Goal: Task Accomplishment & Management: Manage account settings

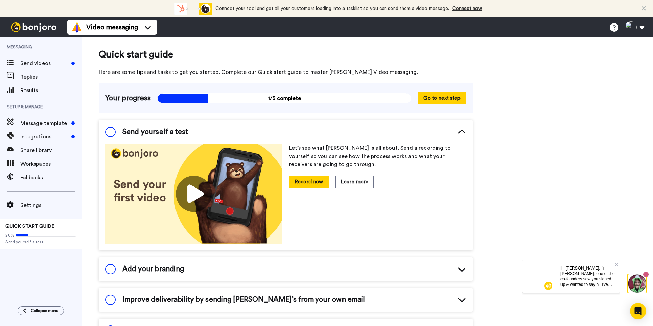
click at [503, 106] on div "Quick start guide Here are some tips and tasks to get you started. Complete our…" at bounding box center [368, 305] width 572 height 537
click at [644, 6] on icon at bounding box center [644, 8] width 4 height 7
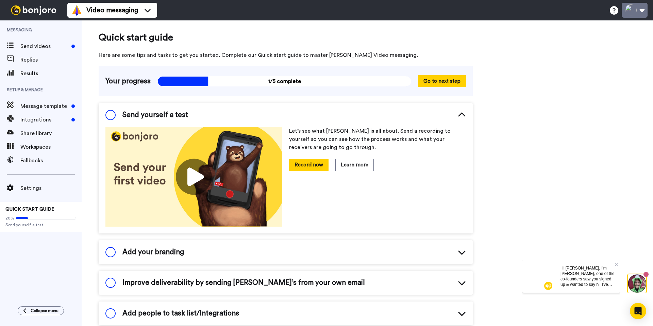
click at [640, 11] on button at bounding box center [635, 10] width 26 height 15
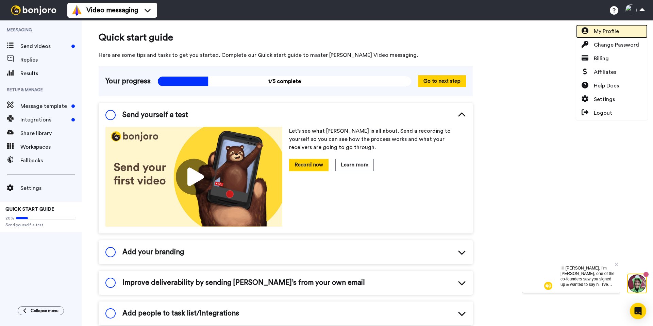
click at [608, 29] on span "My Profile" at bounding box center [606, 31] width 25 height 8
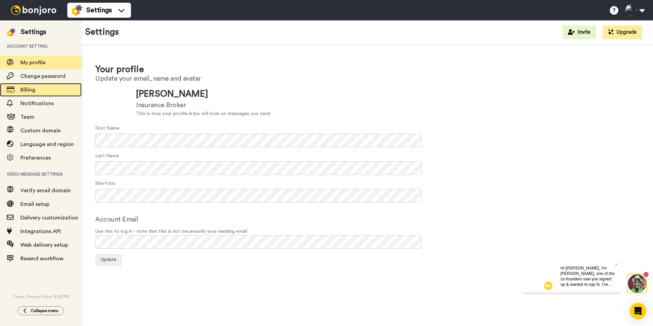
click at [28, 89] on span "Billing" at bounding box center [27, 89] width 15 height 5
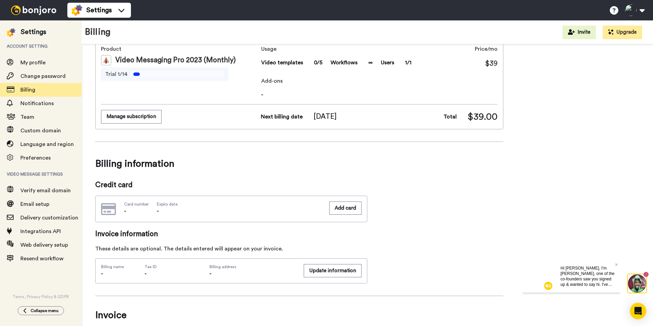
scroll to position [41, 0]
click at [37, 102] on span "Notifications" at bounding box center [36, 103] width 33 height 5
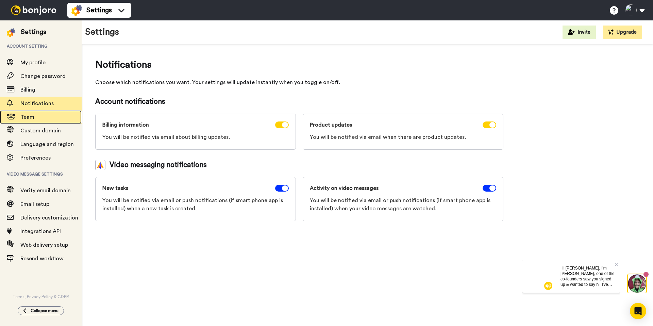
click at [24, 121] on span "Team" at bounding box center [50, 117] width 61 height 8
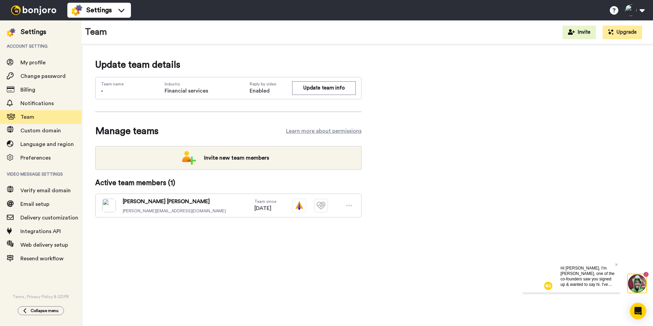
click at [454, 168] on div "Update team details Team name - Industry Financial services Reply by video Enab…" at bounding box center [367, 148] width 544 height 181
click at [44, 133] on span "Custom domain" at bounding box center [40, 130] width 40 height 5
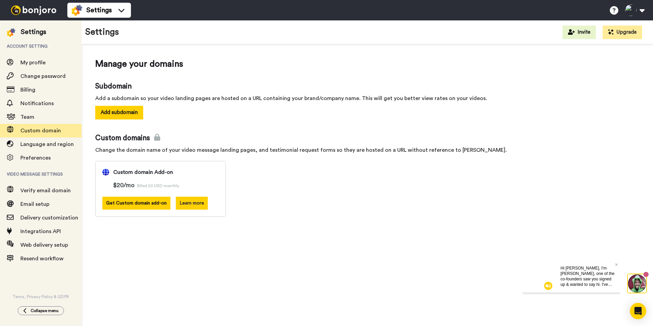
click at [195, 202] on button "Learn more" at bounding box center [192, 203] width 32 height 13
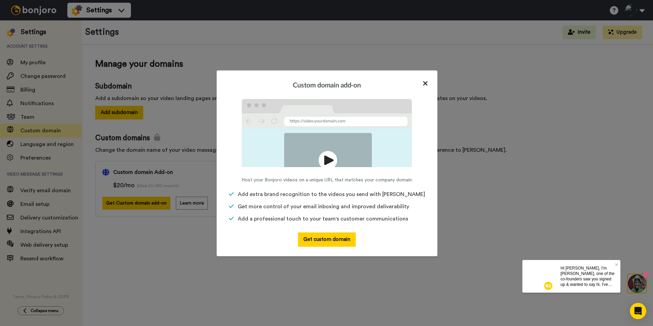
click at [324, 144] on img at bounding box center [327, 133] width 170 height 68
click at [330, 158] on img at bounding box center [327, 133] width 170 height 68
click at [423, 84] on icon at bounding box center [425, 83] width 5 height 7
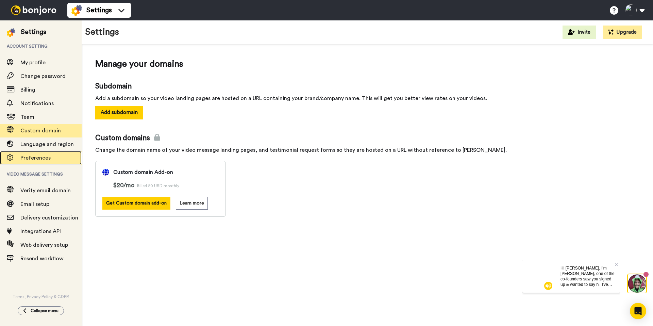
click at [38, 158] on span "Preferences" at bounding box center [35, 157] width 30 height 5
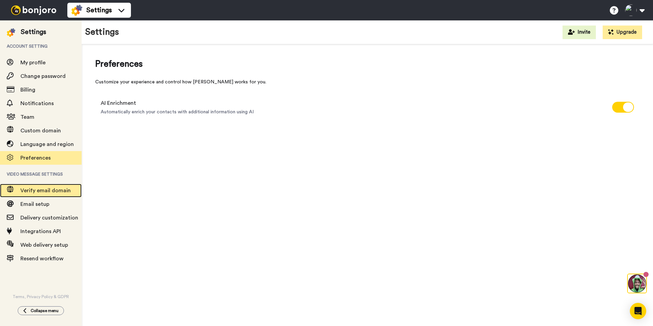
click at [55, 193] on span "Verify email domain" at bounding box center [45, 190] width 50 height 5
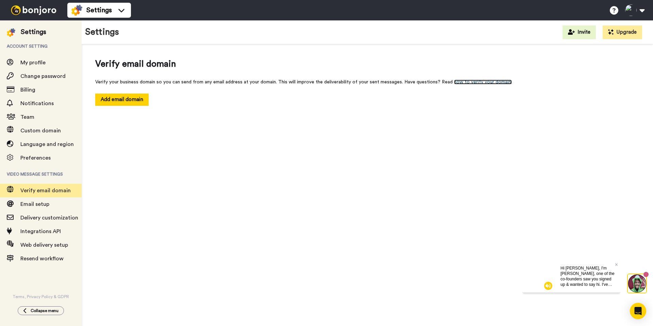
click at [474, 82] on link "how to verify your domain." at bounding box center [483, 82] width 58 height 5
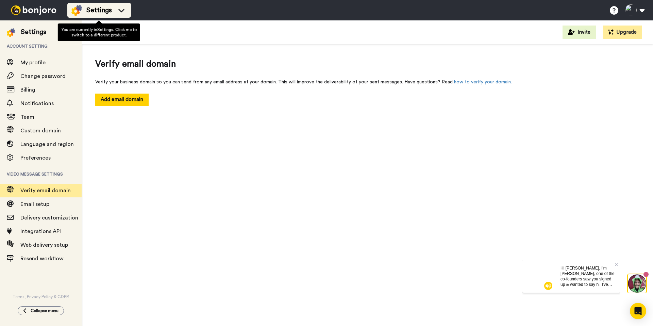
click at [124, 7] on icon at bounding box center [121, 10] width 11 height 7
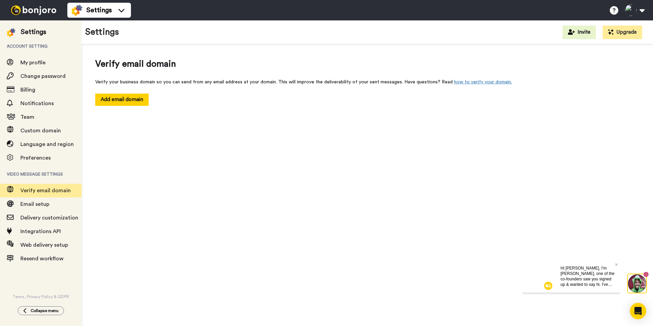
click at [244, 159] on div "Verify email domain Verify your business domain so you can send from any email …" at bounding box center [368, 187] width 572 height 286
click at [56, 207] on span "Email setup" at bounding box center [50, 204] width 61 height 8
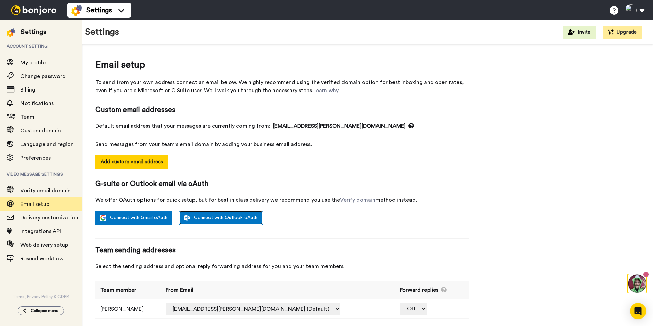
click at [206, 218] on link "Connect with Outlook oAuth" at bounding box center [220, 218] width 83 height 14
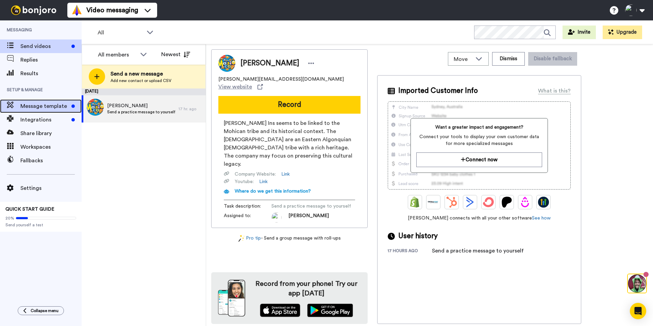
click at [32, 104] on span "Message template" at bounding box center [44, 106] width 48 height 8
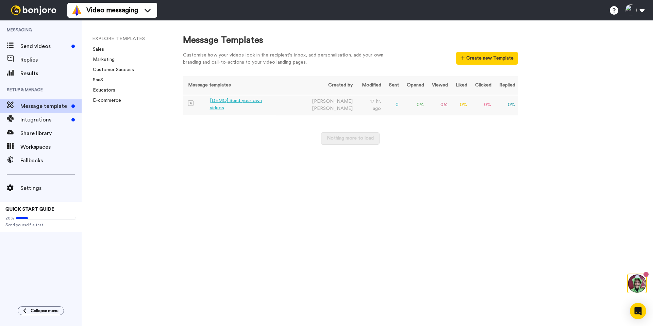
click at [238, 105] on div "[DEMO] Send your own videos" at bounding box center [242, 104] width 64 height 14
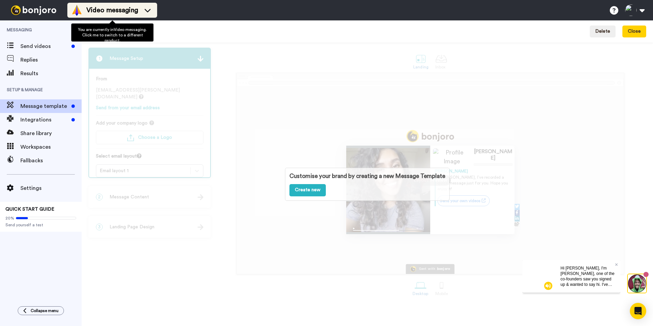
click at [148, 12] on icon at bounding box center [148, 10] width 6 height 3
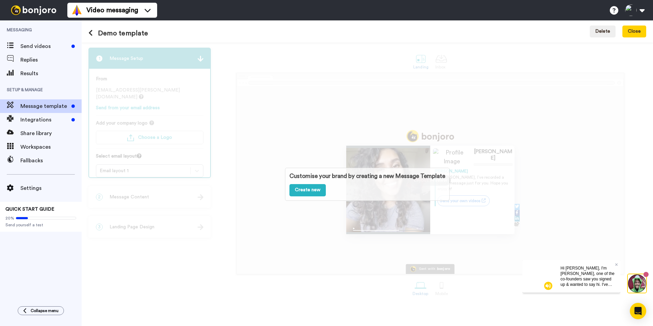
click at [102, 90] on div "Customise your brand by creating a new Message Template Create new" at bounding box center [368, 184] width 572 height 283
click at [32, 119] on span "Integrations" at bounding box center [44, 120] width 48 height 8
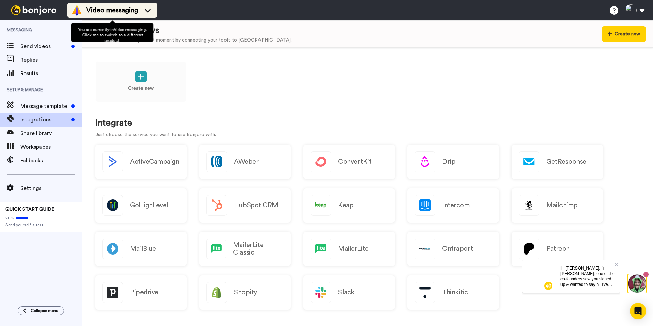
click at [141, 7] on div "Video messaging" at bounding box center [112, 10] width 82 height 11
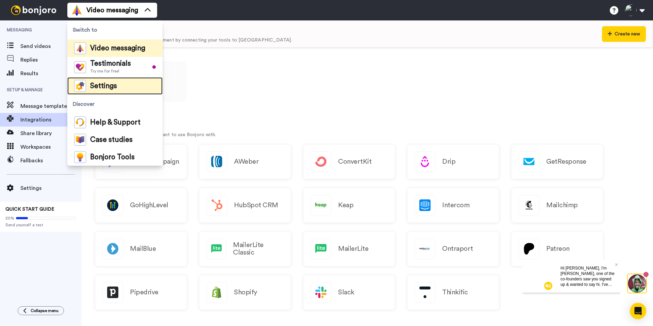
click at [110, 83] on span "Settings" at bounding box center [103, 86] width 27 height 7
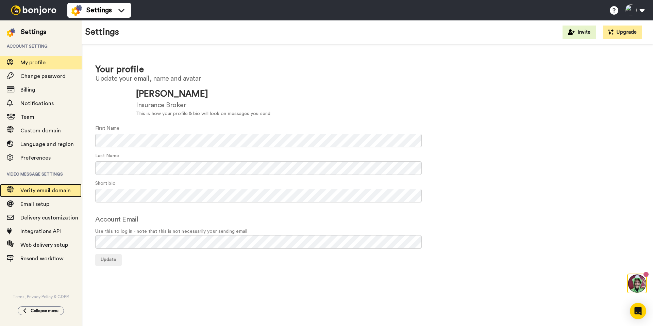
drag, startPoint x: 42, startPoint y: 192, endPoint x: 88, endPoint y: 190, distance: 46.0
click at [42, 192] on span "Verify email domain" at bounding box center [45, 190] width 50 height 5
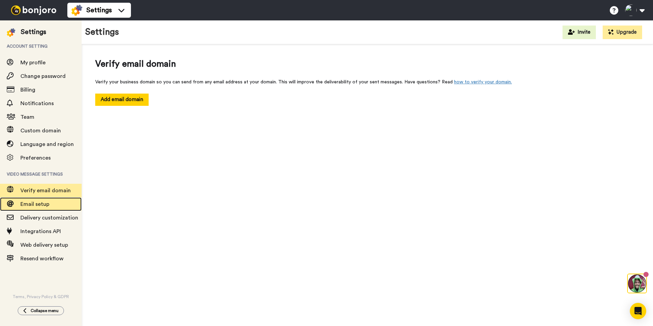
click at [40, 202] on span "Email setup" at bounding box center [34, 203] width 29 height 5
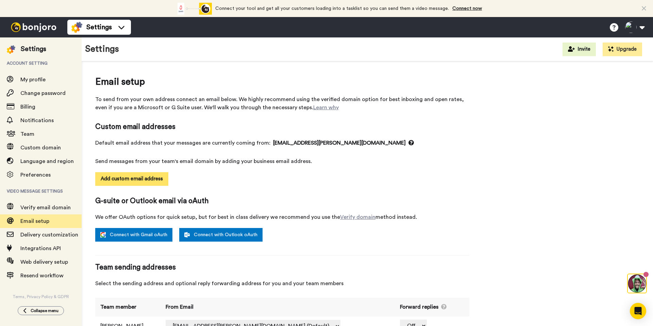
click at [136, 177] on button "Add custom email address" at bounding box center [131, 179] width 73 height 14
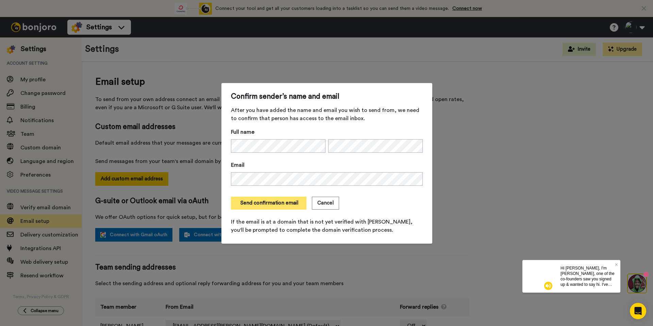
click at [276, 205] on button "Send confirmation email" at bounding box center [269, 203] width 76 height 13
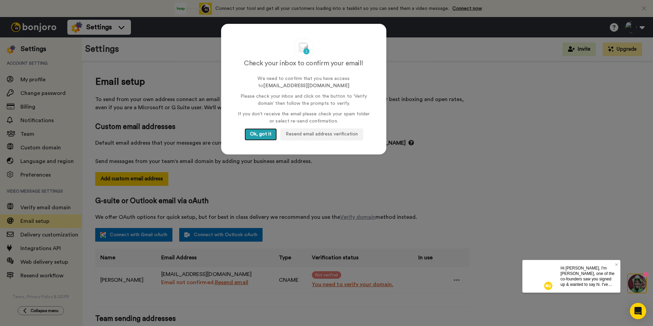
click at [261, 129] on button "Ok, got it" at bounding box center [261, 134] width 32 height 12
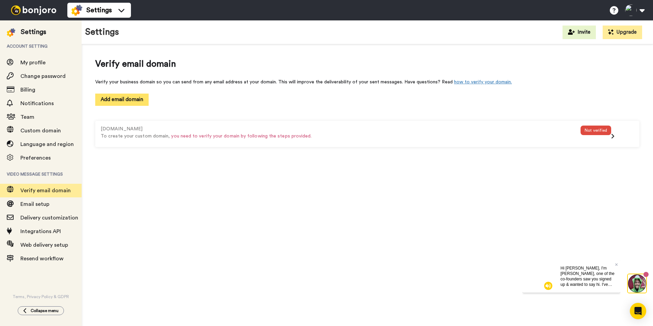
click at [132, 100] on button "Add email domain" at bounding box center [121, 100] width 53 height 12
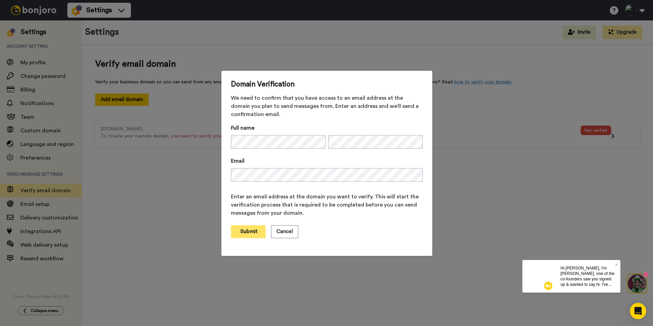
click at [251, 232] on button "Submit" at bounding box center [248, 231] width 35 height 13
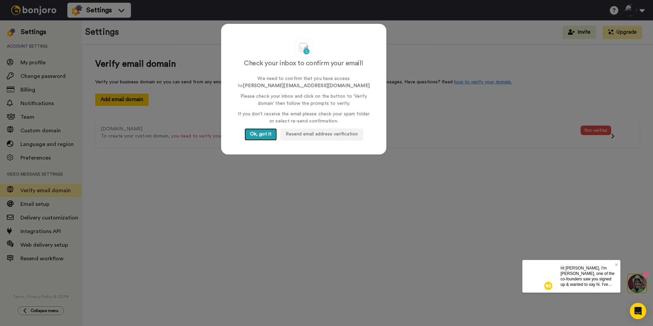
click at [268, 136] on button "Ok, got it" at bounding box center [261, 134] width 32 height 12
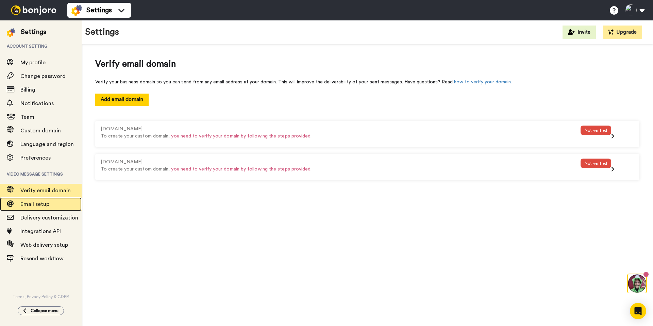
drag, startPoint x: 31, startPoint y: 206, endPoint x: 40, endPoint y: 205, distance: 9.9
click at [31, 206] on span "Email setup" at bounding box center [34, 203] width 29 height 5
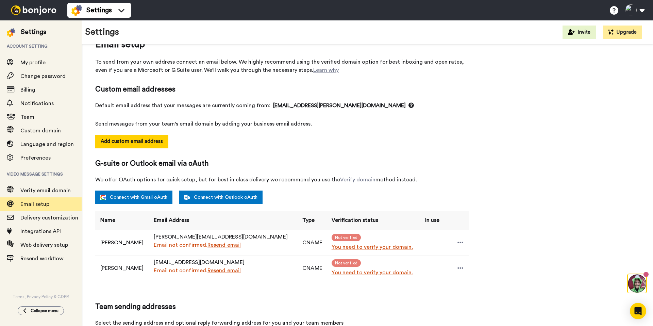
scroll to position [22, 0]
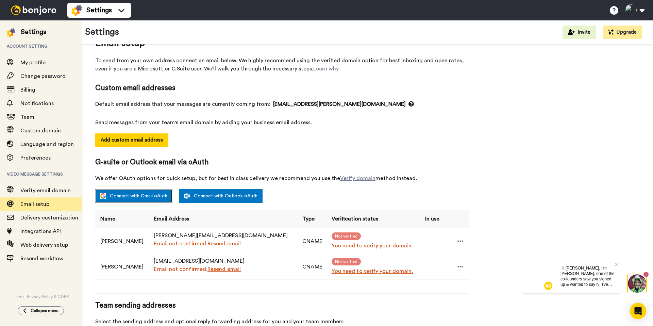
click at [124, 196] on link "Connect with Gmail oAuth" at bounding box center [133, 196] width 77 height 14
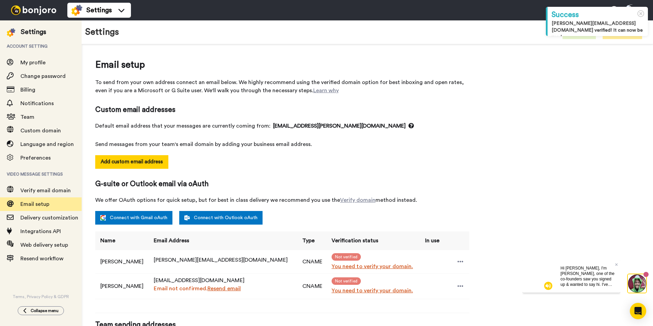
click at [249, 168] on div "Add custom email address" at bounding box center [282, 167] width 374 height 24
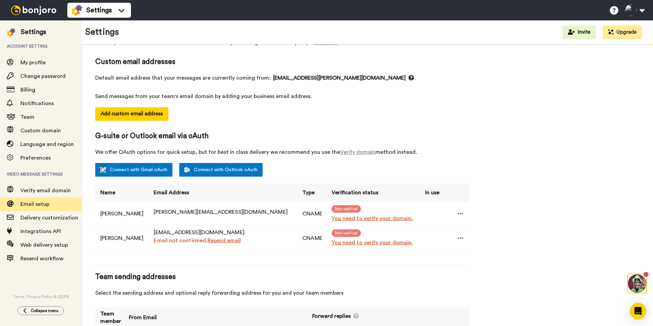
scroll to position [49, 0]
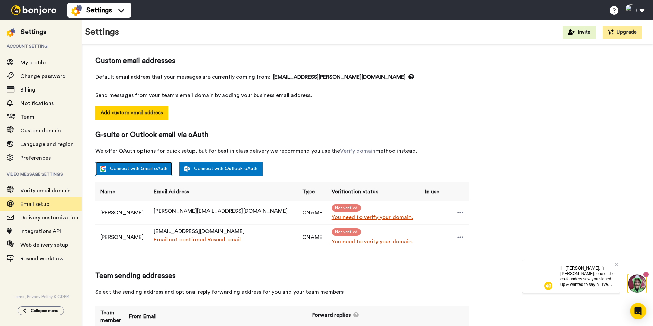
click at [142, 165] on link "Connect with Gmail oAuth" at bounding box center [133, 169] width 77 height 14
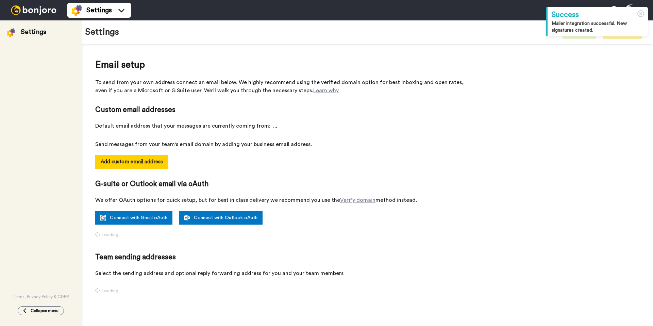
select select "164257"
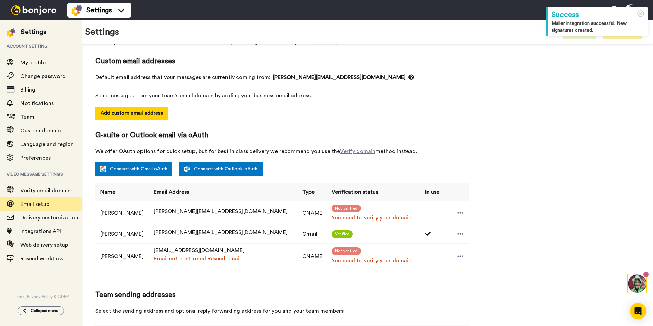
scroll to position [49, 0]
click at [459, 212] on icon at bounding box center [461, 212] width 6 height 7
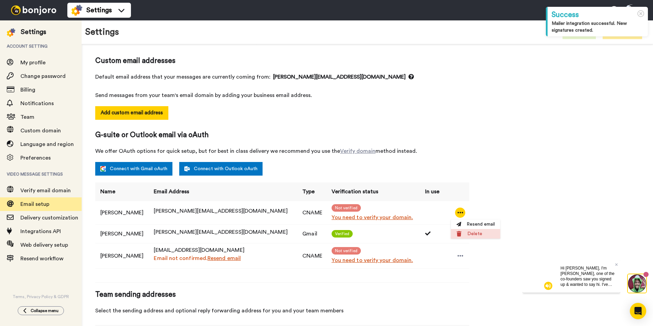
click at [458, 231] on icon at bounding box center [459, 233] width 5 height 5
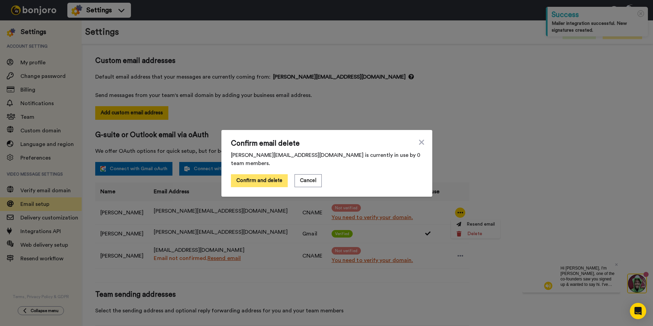
click at [271, 177] on button "Confirm and delete" at bounding box center [259, 180] width 57 height 13
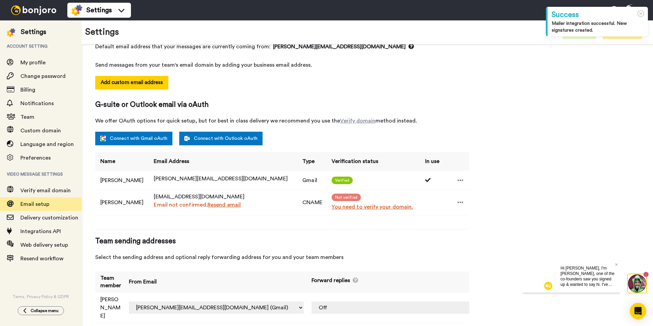
scroll to position [0, 0]
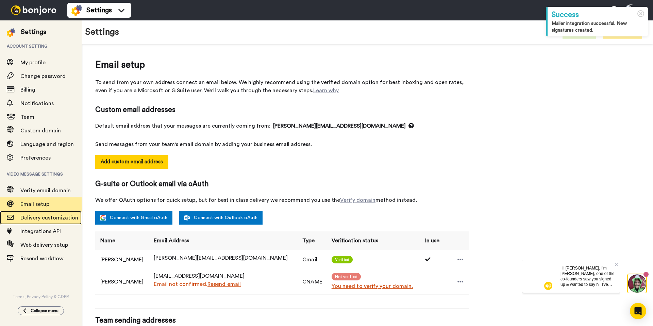
click at [58, 220] on span "Delivery customization" at bounding box center [49, 217] width 58 height 5
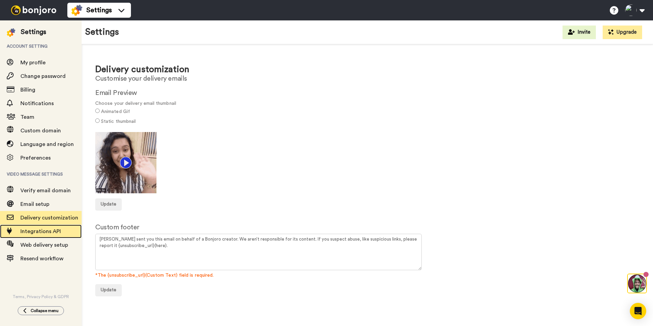
click at [46, 232] on span "Integrations API" at bounding box center [40, 231] width 40 height 5
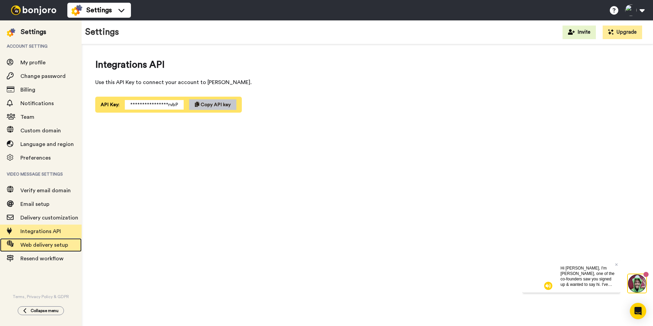
click at [45, 247] on span "Web delivery setup" at bounding box center [44, 244] width 48 height 5
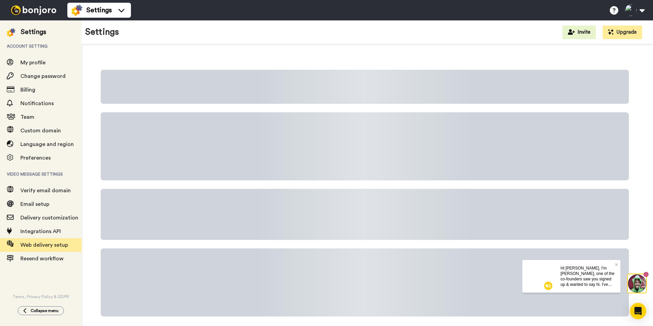
click at [618, 263] on div "Hi [PERSON_NAME], I'm [PERSON_NAME], one of the co-founders saw you signed up &…" at bounding box center [587, 276] width 65 height 33
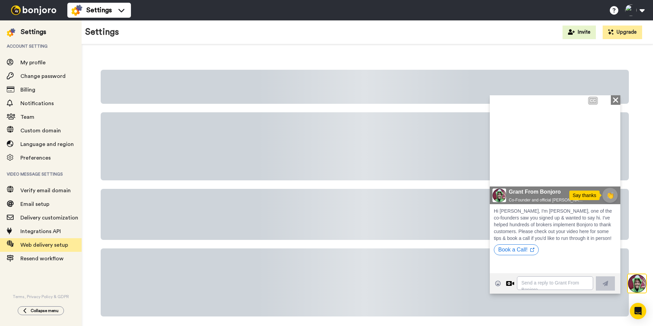
click at [617, 99] on icon at bounding box center [615, 99] width 5 height 5
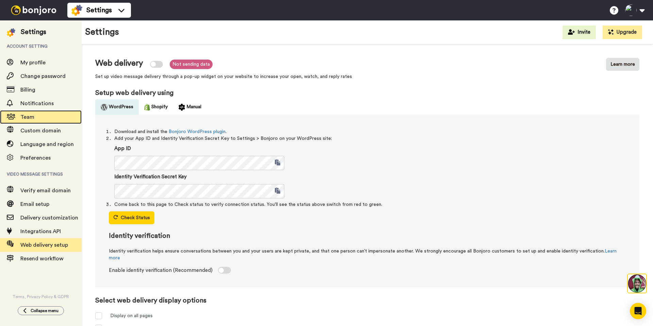
click at [34, 119] on span "Team" at bounding box center [50, 117] width 61 height 8
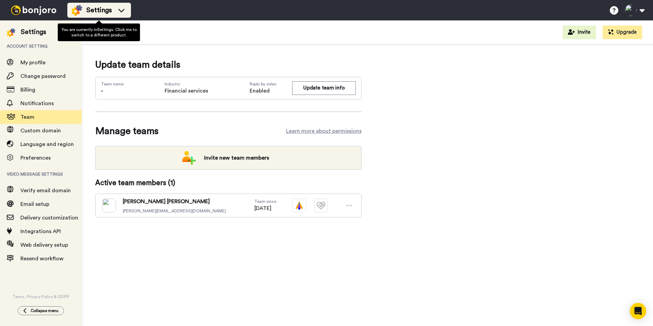
click at [96, 10] on span "Settings" at bounding box center [99, 10] width 26 height 10
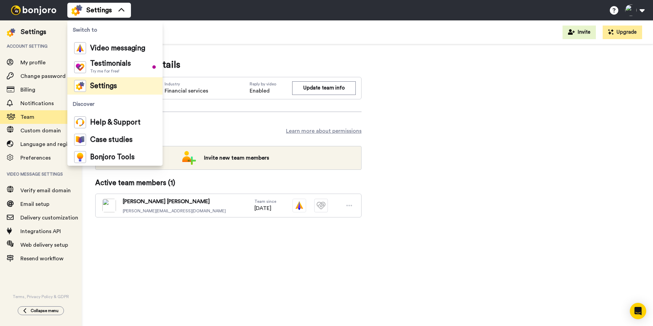
drag, startPoint x: 560, startPoint y: 55, endPoint x: 593, endPoint y: 50, distance: 33.5
click at [566, 55] on div "Update team details Team name - Industry Financial services Reply by video Enab…" at bounding box center [368, 148] width 572 height 209
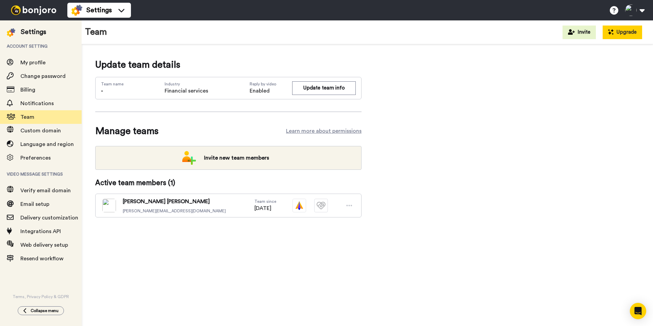
click at [639, 33] on button "Upgrade" at bounding box center [622, 33] width 39 height 14
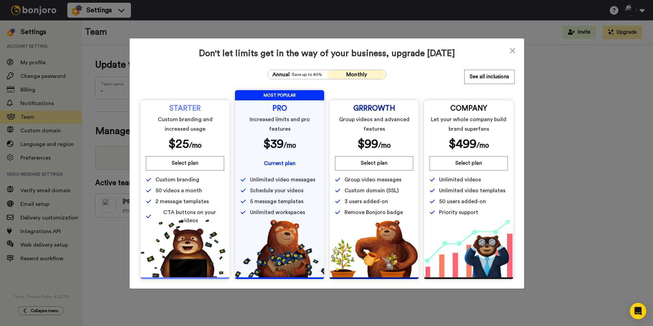
click at [357, 75] on span "Monthly" at bounding box center [356, 74] width 21 height 5
click at [512, 50] on icon at bounding box center [512, 50] width 5 height 5
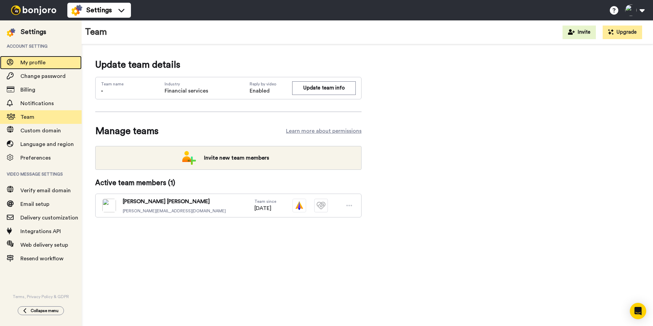
click at [32, 65] on span "My profile" at bounding box center [32, 62] width 25 height 5
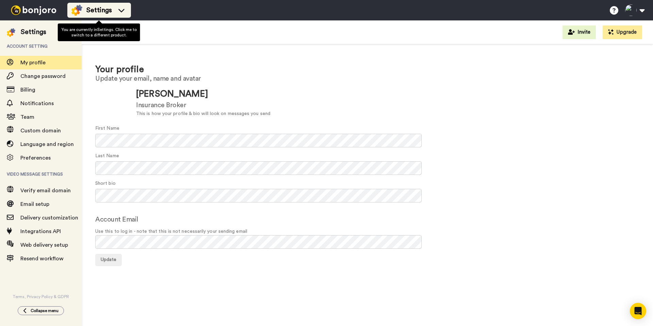
click at [124, 9] on icon at bounding box center [121, 10] width 6 height 3
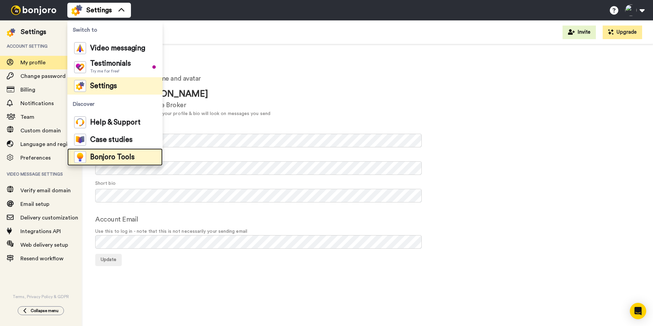
click at [112, 152] on div "Bonjoro Tools" at bounding box center [104, 157] width 61 height 12
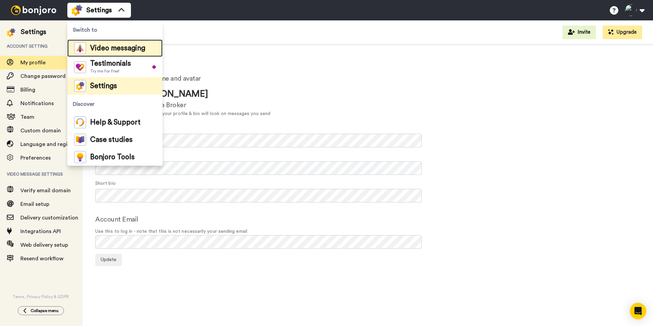
click at [139, 51] on span "Video messaging" at bounding box center [117, 48] width 55 height 7
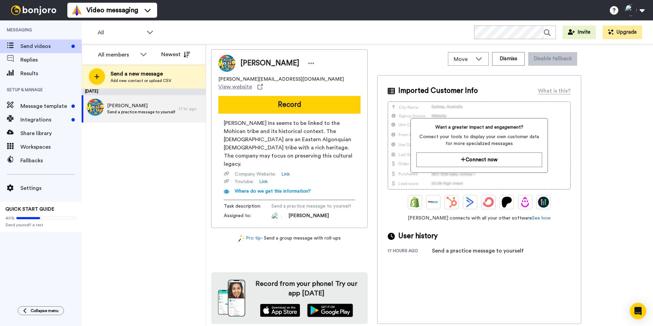
click at [287, 312] on img at bounding box center [280, 311] width 40 height 14
click at [455, 159] on button "Connect now" at bounding box center [479, 159] width 126 height 15
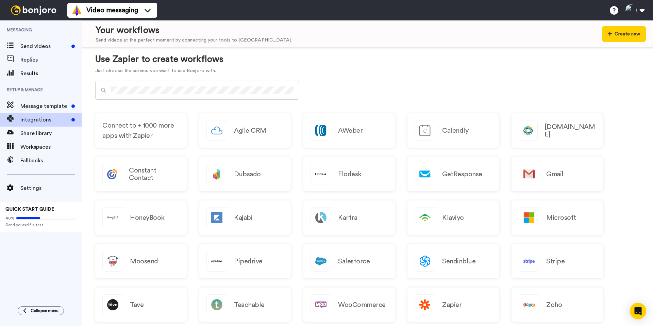
scroll to position [290, 0]
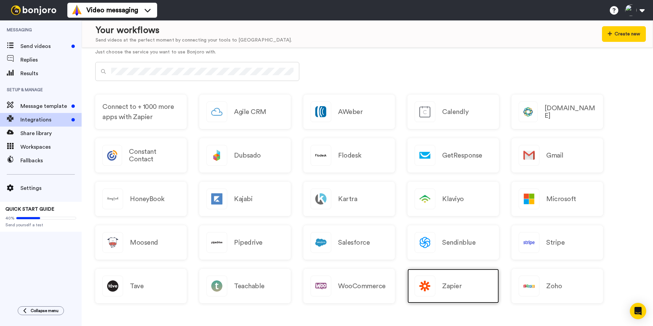
click at [447, 286] on h2 "Zapier" at bounding box center [451, 285] width 19 height 7
click at [437, 276] on div "Zapier" at bounding box center [454, 286] width 92 height 34
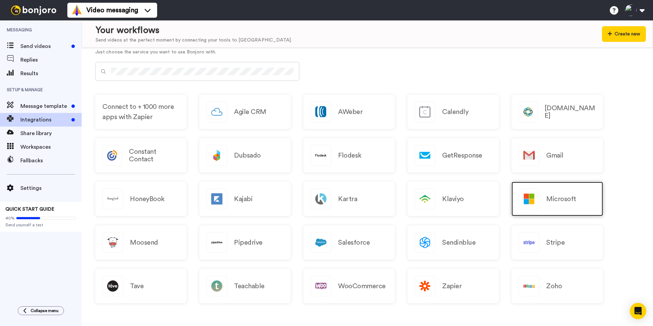
click at [571, 198] on h2 "Microsoft" at bounding box center [561, 198] width 30 height 7
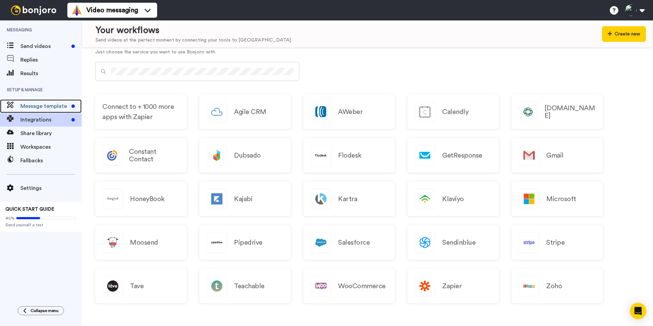
click at [35, 108] on span "Message template" at bounding box center [44, 106] width 48 height 8
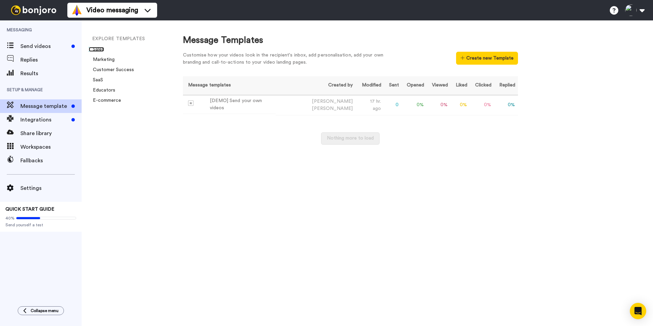
click at [94, 48] on link "Sales" at bounding box center [96, 49] width 15 height 5
click at [35, 47] on span "Send videos" at bounding box center [44, 46] width 48 height 8
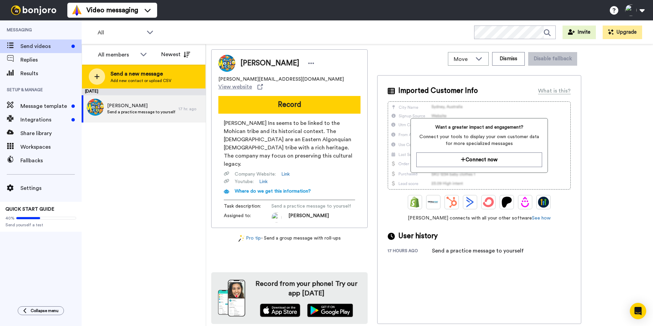
click at [141, 77] on span "Send a new message" at bounding box center [141, 74] width 61 height 8
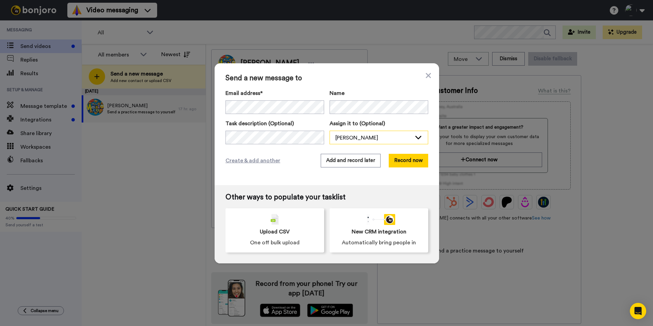
click at [338, 139] on div "Alexander Mojica" at bounding box center [374, 138] width 76 height 8
click at [288, 160] on div "Create & add another Add and record later Record now" at bounding box center [327, 161] width 203 height 14
click at [401, 161] on button "Record now" at bounding box center [408, 161] width 39 height 14
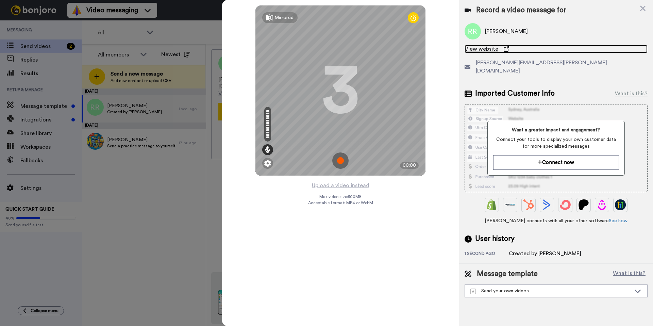
click at [508, 49] on link "View website" at bounding box center [556, 49] width 183 height 8
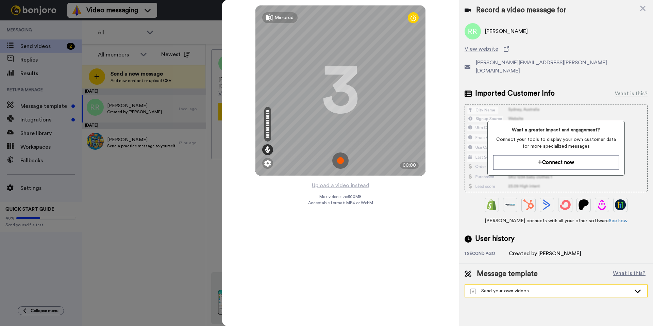
click at [521, 288] on div "Send your own videos" at bounding box center [551, 291] width 161 height 7
click at [341, 162] on img at bounding box center [340, 160] width 16 height 16
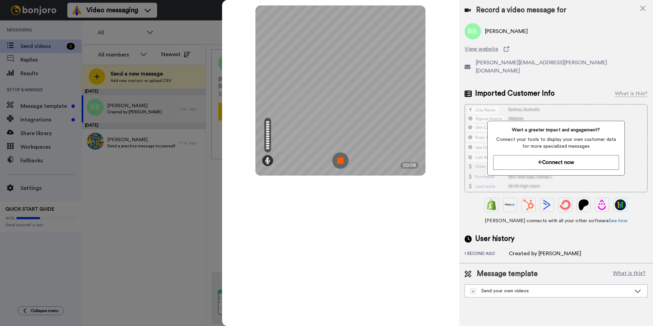
click at [340, 160] on img at bounding box center [340, 160] width 16 height 16
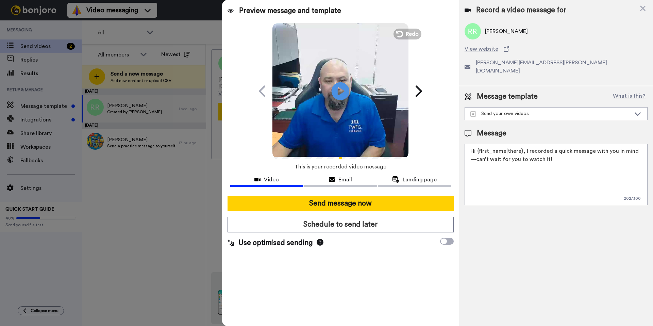
click at [341, 85] on icon at bounding box center [341, 91] width 18 height 18
click at [317, 243] on icon at bounding box center [320, 242] width 7 height 7
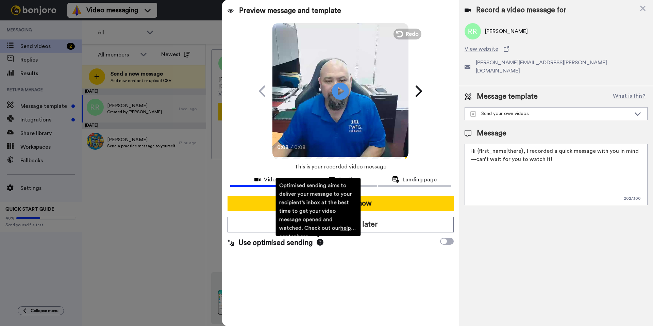
click at [317, 243] on icon at bounding box center [320, 242] width 7 height 7
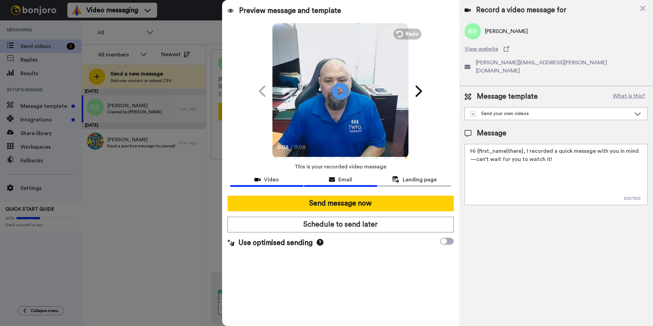
click at [329, 179] on icon at bounding box center [332, 179] width 6 height 5
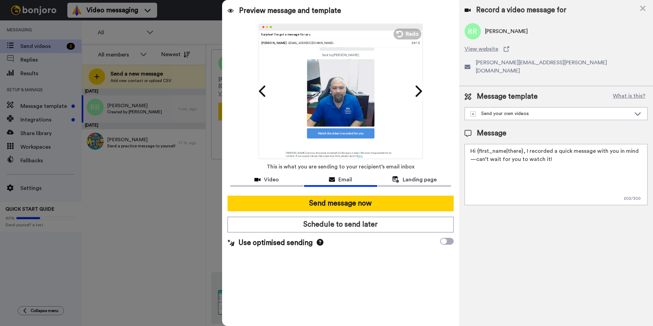
scroll to position [62, 0]
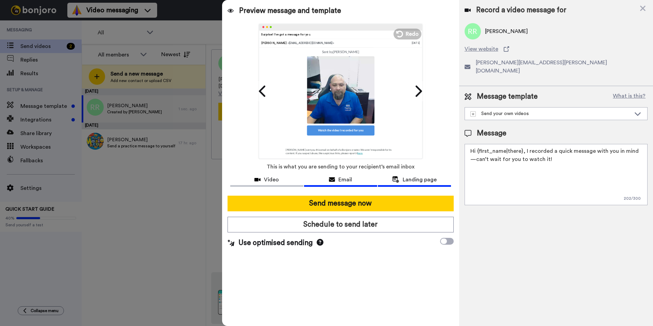
click at [418, 180] on span "Landing page" at bounding box center [420, 180] width 34 height 8
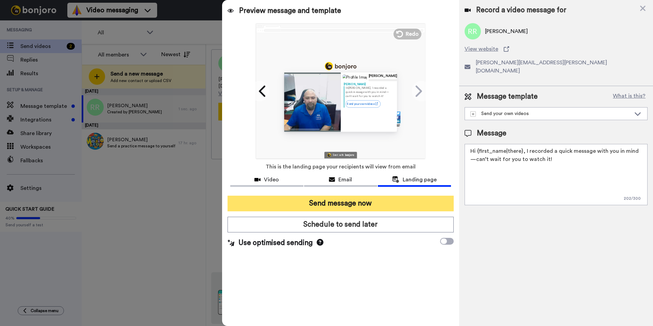
click at [366, 206] on button "Send message now" at bounding box center [341, 204] width 226 height 16
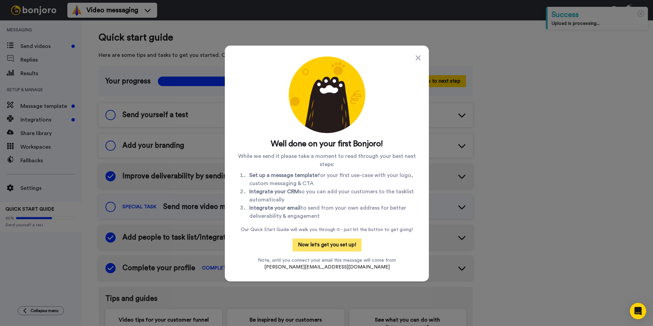
click at [340, 249] on button "Now let's get you set up!" at bounding box center [327, 245] width 69 height 13
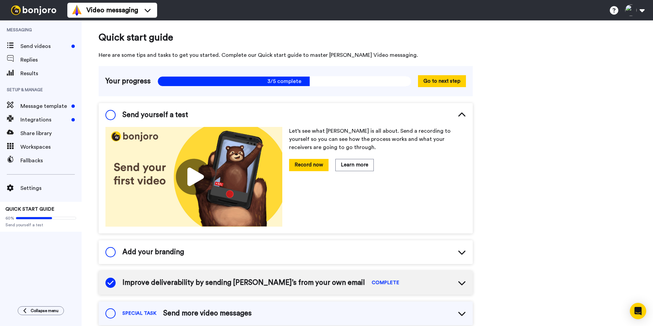
click at [113, 116] on span at bounding box center [110, 115] width 10 height 10
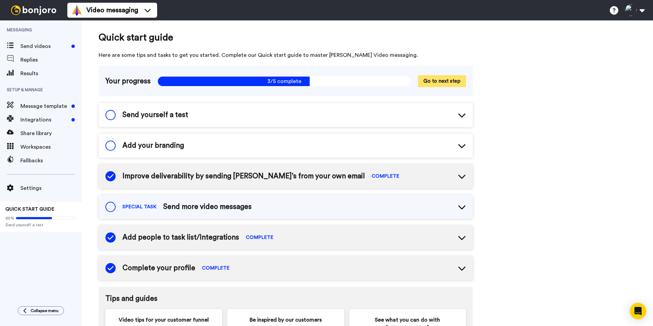
click at [436, 80] on button "Go to next step" at bounding box center [442, 81] width 48 height 12
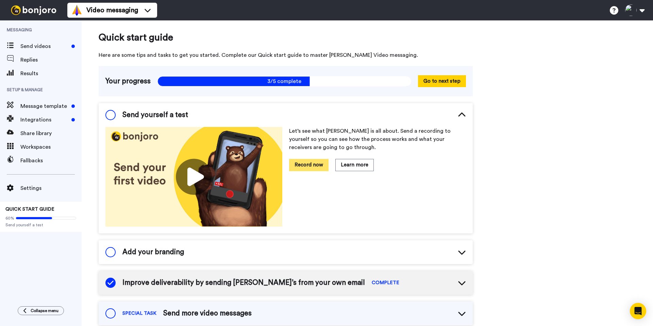
click at [304, 166] on button "Record now" at bounding box center [308, 165] width 39 height 12
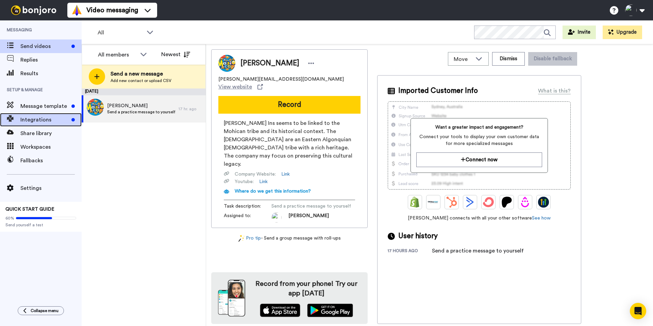
click at [44, 121] on span "Integrations" at bounding box center [44, 120] width 48 height 8
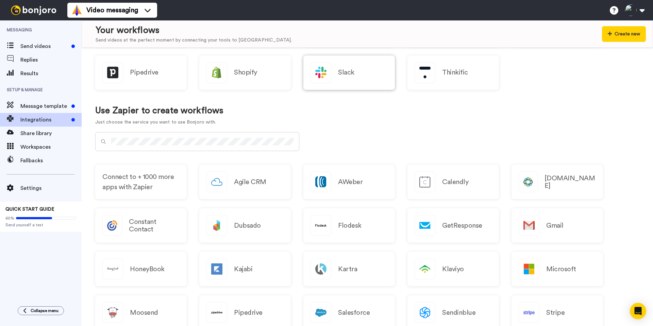
scroll to position [290, 0]
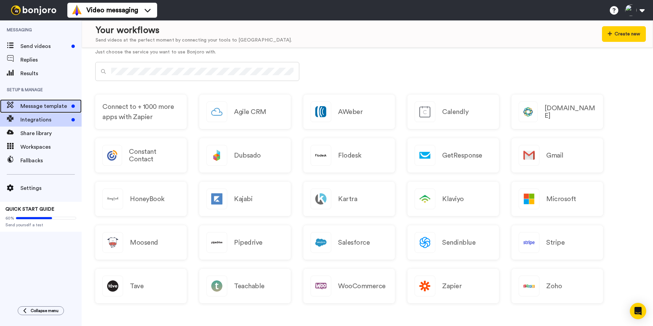
click at [30, 105] on span "Message template" at bounding box center [44, 106] width 48 height 8
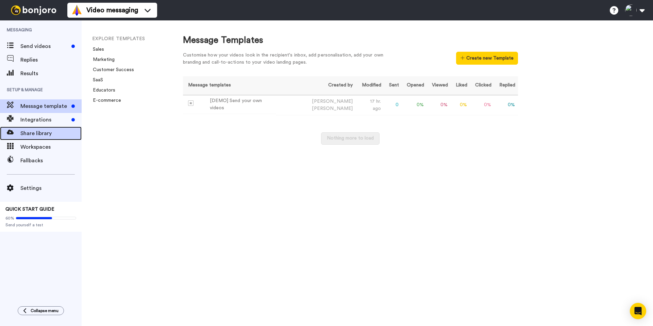
click at [43, 131] on span "Share library" at bounding box center [50, 133] width 61 height 8
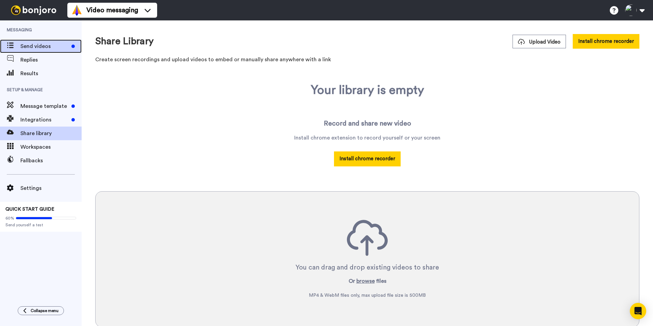
click at [44, 46] on span "Send videos" at bounding box center [44, 46] width 48 height 8
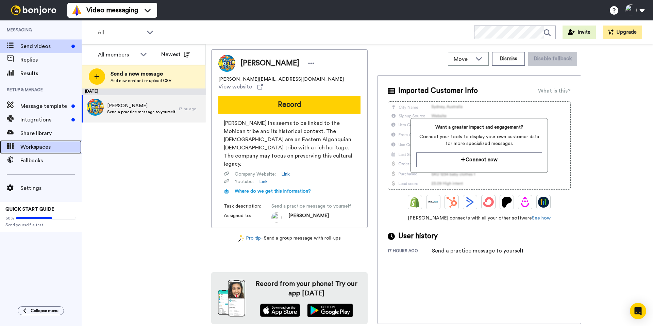
click at [37, 146] on span "Workspaces" at bounding box center [50, 147] width 61 height 8
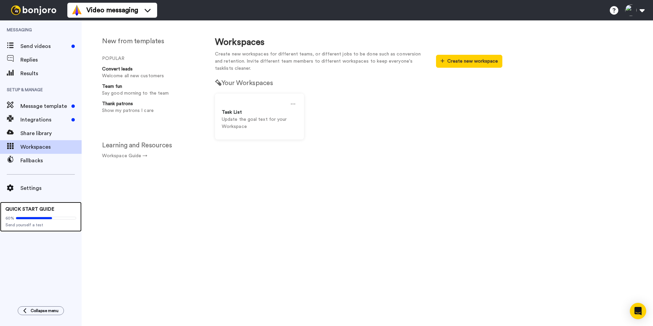
click at [34, 212] on span "QUICK START GUIDE" at bounding box center [29, 209] width 49 height 5
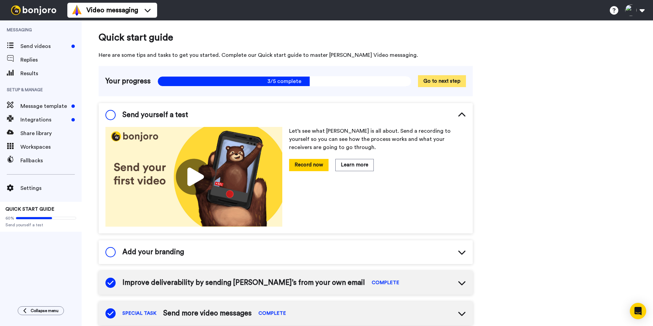
click at [452, 84] on button "Go to next step" at bounding box center [442, 81] width 48 height 12
click at [444, 81] on button "Go to next step" at bounding box center [442, 81] width 48 height 12
click at [113, 116] on span at bounding box center [110, 115] width 10 height 10
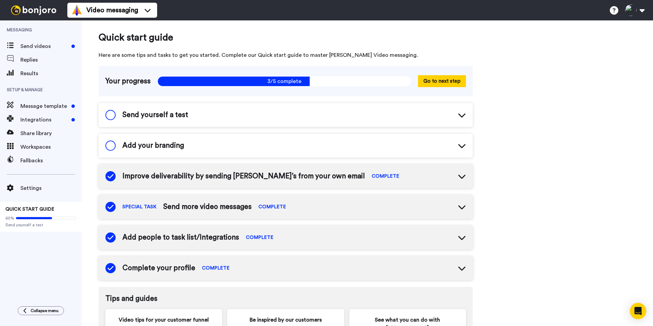
click at [142, 145] on span "Add your branding" at bounding box center [153, 146] width 62 height 10
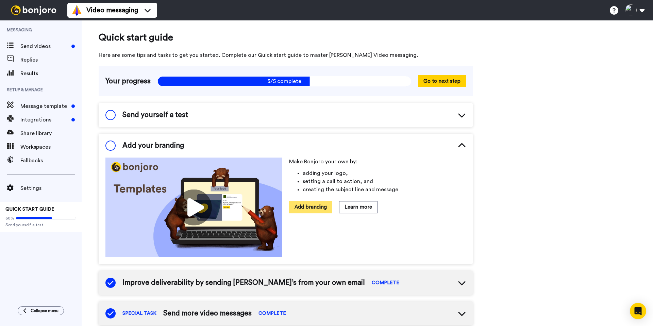
click at [313, 208] on button "Add branding" at bounding box center [310, 207] width 43 height 12
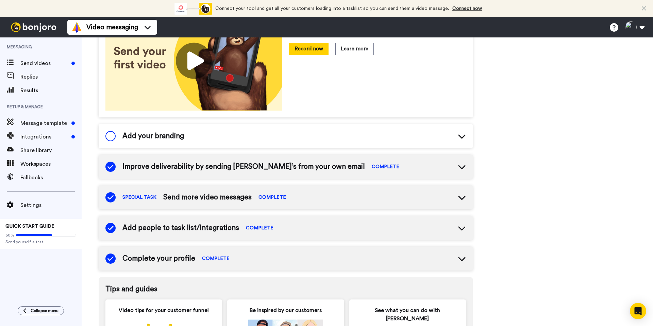
scroll to position [141, 0]
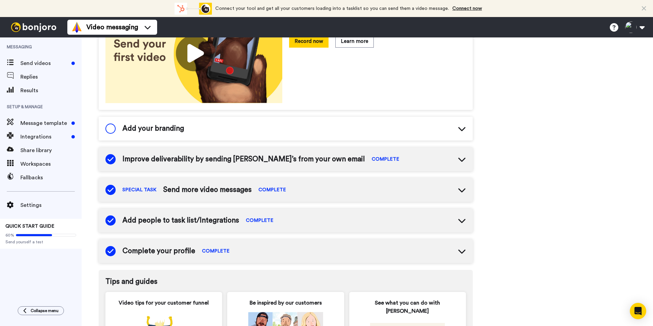
click at [462, 131] on icon at bounding box center [462, 129] width 8 height 8
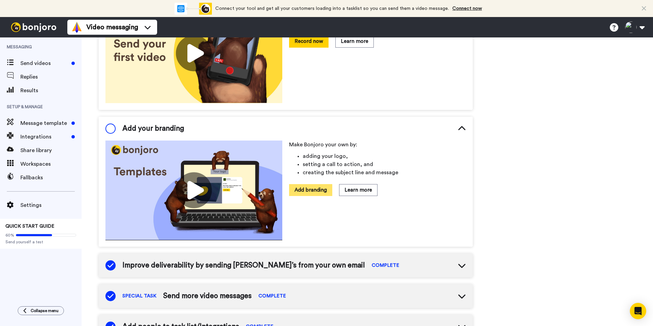
click at [323, 192] on button "Add branding" at bounding box center [310, 190] width 43 height 12
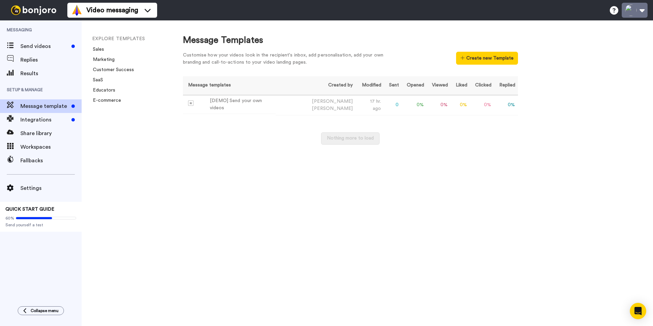
click at [644, 10] on button at bounding box center [635, 10] width 26 height 15
click at [570, 164] on div "Message Templates Customise how your videos look in the recipient's inbox, add …" at bounding box center [411, 173] width 484 height 306
click at [100, 57] on link "Marketing" at bounding box center [102, 59] width 26 height 5
click at [18, 58] on span at bounding box center [10, 59] width 20 height 7
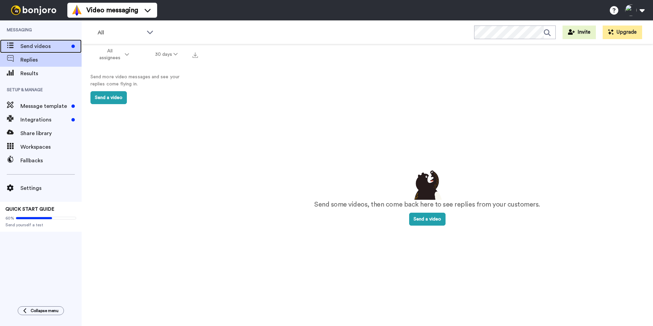
click at [39, 47] on span "Send videos" at bounding box center [44, 46] width 48 height 8
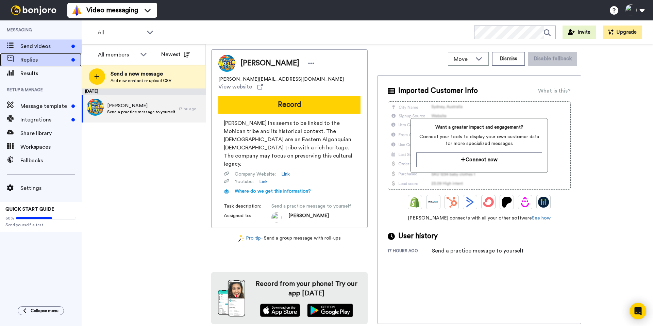
click at [48, 62] on span "Replies" at bounding box center [44, 60] width 48 height 8
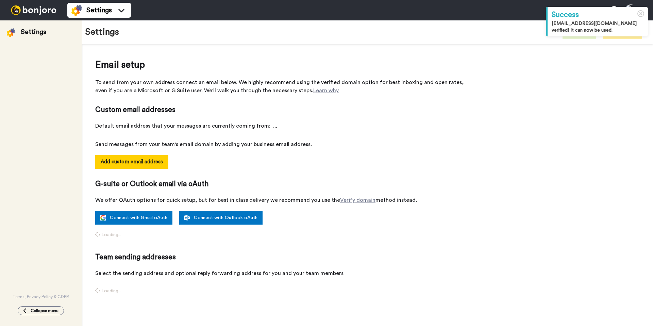
select select "164257"
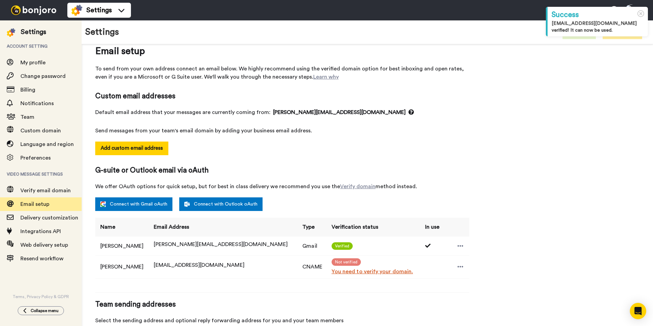
scroll to position [14, 0]
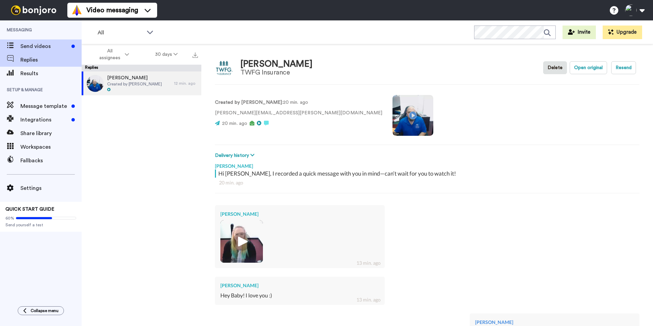
type textarea "x"
click at [36, 48] on span "Send videos" at bounding box center [44, 46] width 48 height 8
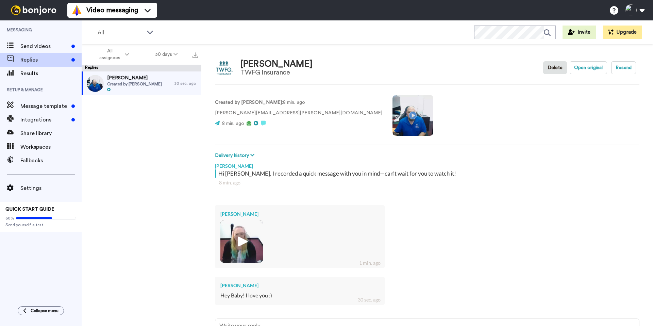
click at [245, 243] on img at bounding box center [241, 241] width 19 height 19
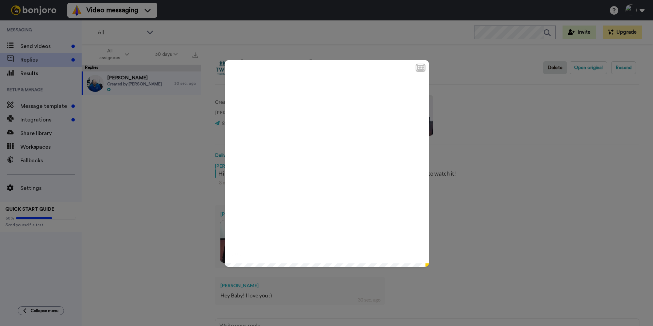
click at [328, 169] on icon at bounding box center [327, 163] width 18 height 18
click at [491, 163] on div "CC Play/Pause 0:02 / 0:05" at bounding box center [326, 163] width 653 height 326
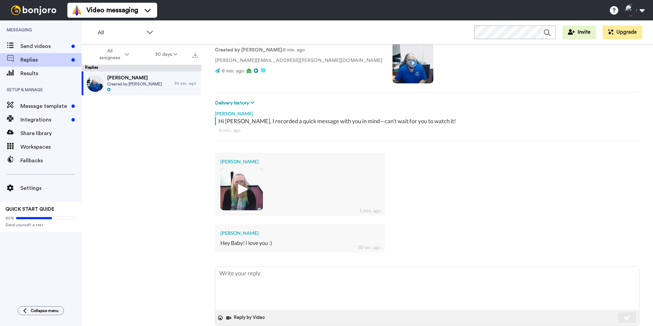
scroll to position [65, 0]
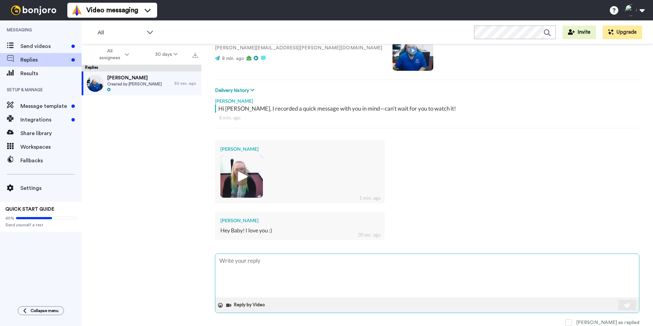
click at [246, 259] on textarea at bounding box center [427, 276] width 424 height 44
type textarea "x"
type textarea "k"
type textarea "x"
type textarea "ki"
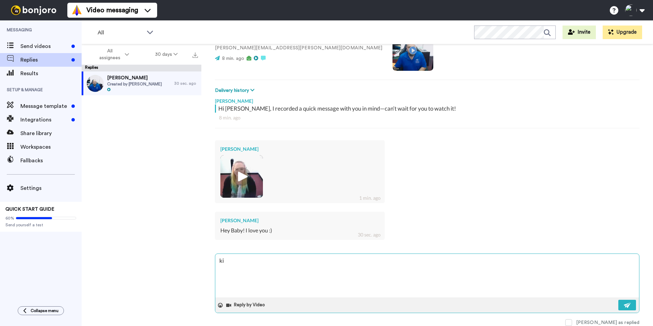
type textarea "x"
type textarea "kis"
type textarea "x"
type textarea "kiss"
type textarea "x"
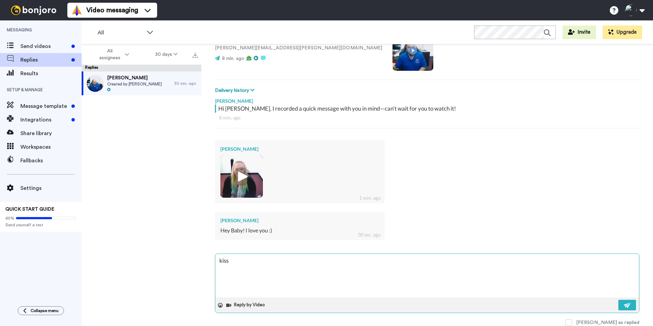
type textarea "kisse"
type textarea "x"
type textarea "kisses"
type textarea "x"
type textarea "kisses"
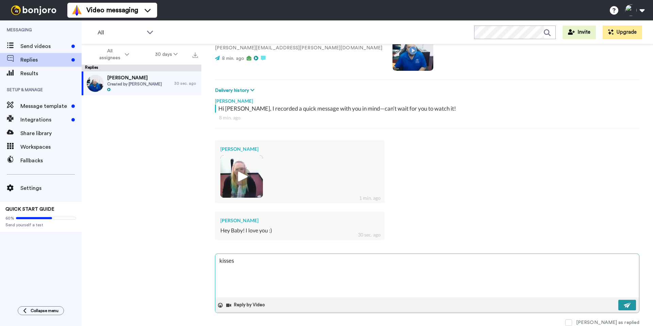
click at [627, 303] on img at bounding box center [627, 305] width 7 height 5
type textarea "x"
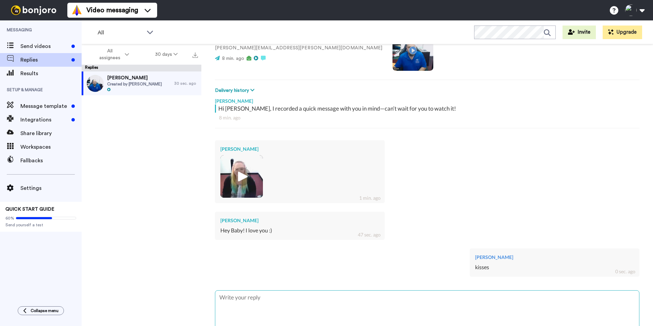
type textarea "x"
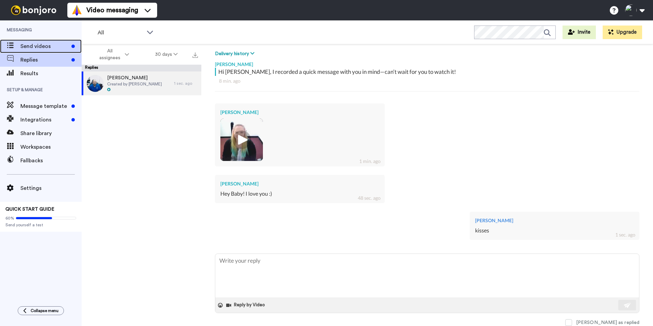
click at [16, 45] on span at bounding box center [10, 46] width 20 height 7
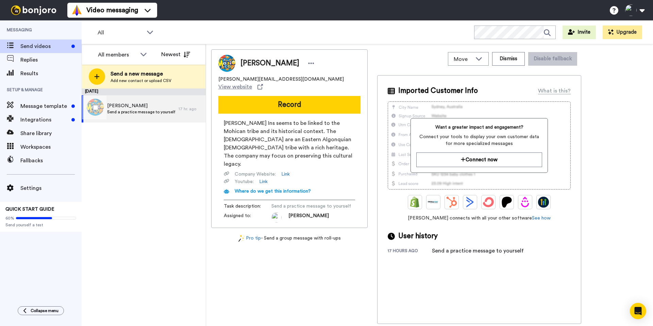
click at [120, 109] on span "Send a practice message to yourself" at bounding box center [141, 111] width 68 height 5
click at [97, 104] on div at bounding box center [94, 108] width 24 height 24
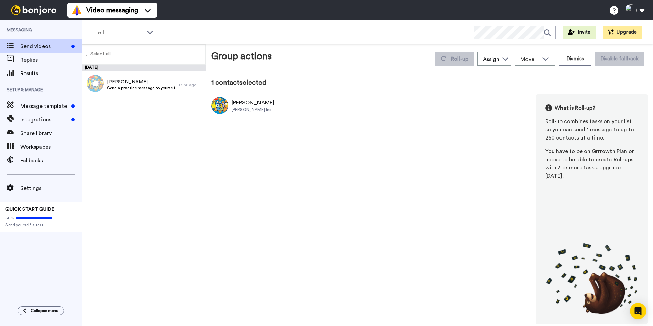
click at [242, 111] on div "[PERSON_NAME] Ins" at bounding box center [253, 109] width 43 height 5
click at [219, 105] on img at bounding box center [219, 105] width 17 height 17
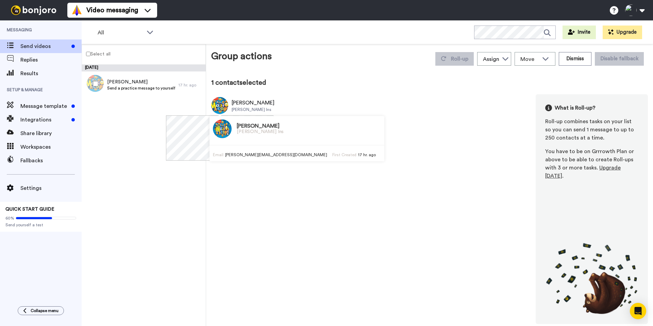
click at [219, 105] on img at bounding box center [219, 105] width 17 height 17
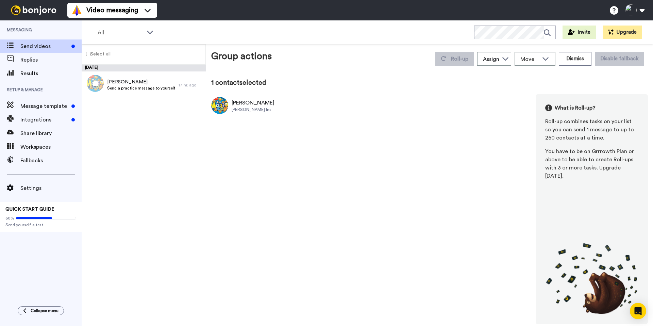
click at [376, 114] on div "[PERSON_NAME] Ins What is Roll-up? Roll-up combines tasks on your list so you c…" at bounding box center [429, 209] width 437 height 230
click at [243, 104] on div "[PERSON_NAME]" at bounding box center [253, 103] width 43 height 8
click at [226, 107] on img at bounding box center [219, 105] width 17 height 17
click at [242, 111] on div "Mojica Ins" at bounding box center [253, 109] width 43 height 5
click at [38, 73] on span "Results" at bounding box center [50, 73] width 61 height 8
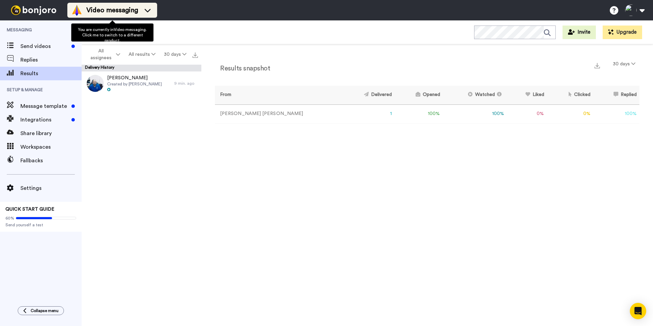
click at [117, 11] on span "Video messaging" at bounding box center [112, 10] width 52 height 10
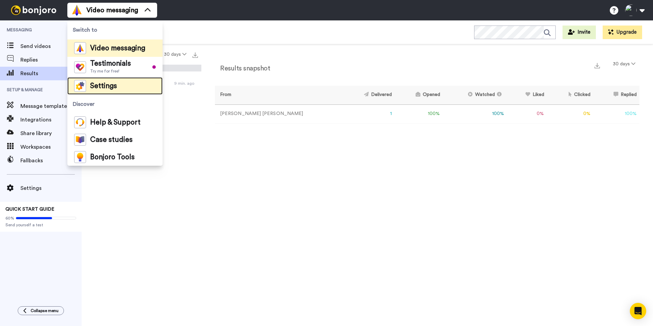
click at [101, 83] on span "Settings" at bounding box center [103, 86] width 27 height 7
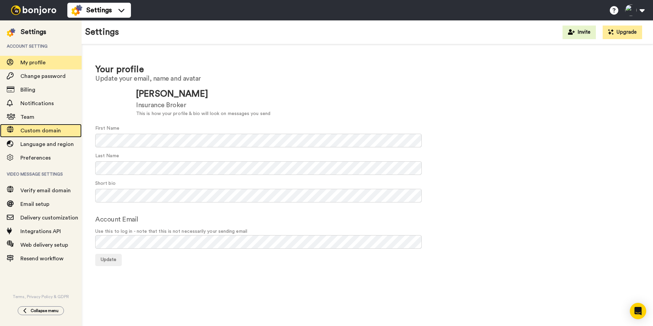
click at [38, 130] on span "Custom domain" at bounding box center [40, 130] width 40 height 5
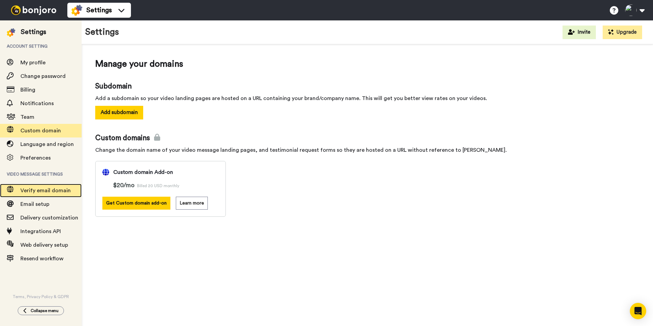
click at [40, 192] on span "Verify email domain" at bounding box center [45, 190] width 50 height 5
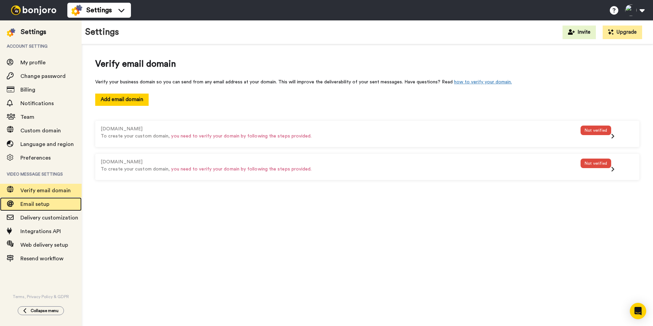
click at [37, 204] on span "Email setup" at bounding box center [34, 203] width 29 height 5
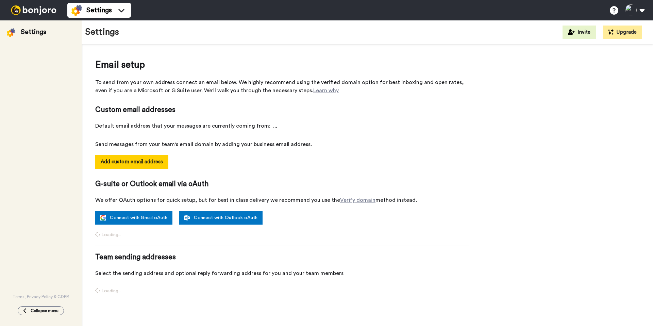
select select "164257"
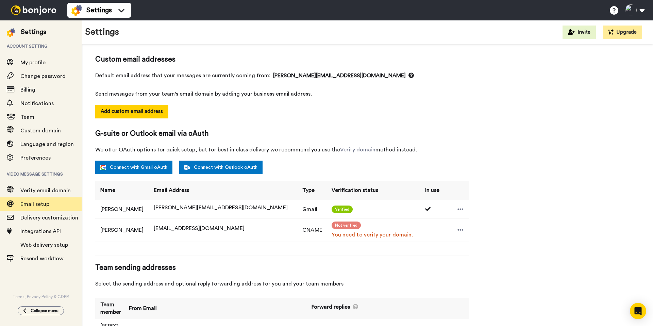
scroll to position [51, 0]
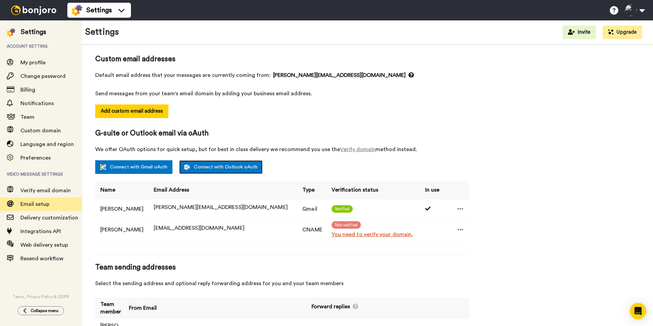
click at [216, 167] on link "Connect with Outlook oAuth" at bounding box center [220, 167] width 83 height 14
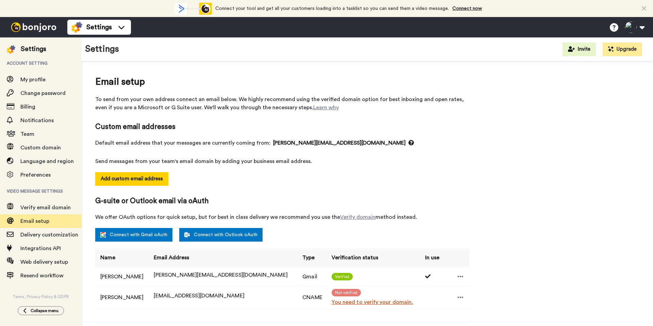
select select "164257"
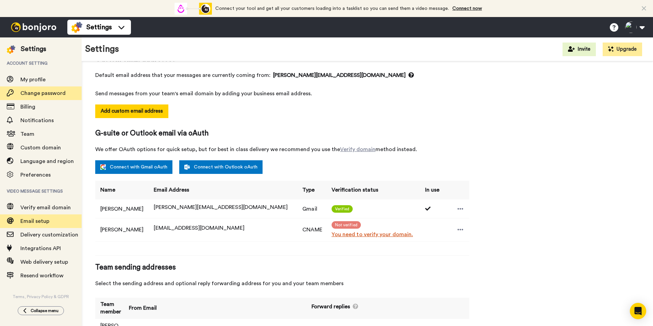
scroll to position [69, 0]
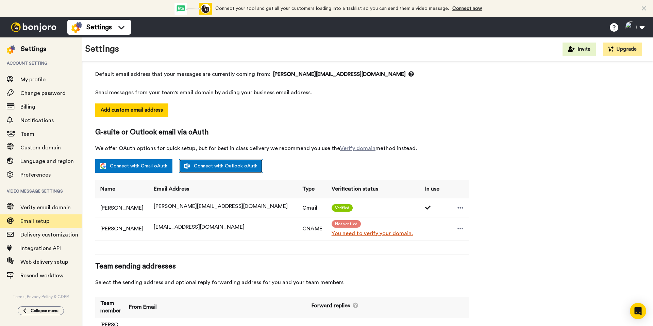
click at [214, 167] on link "Connect with Outlook oAuth" at bounding box center [220, 166] width 83 height 14
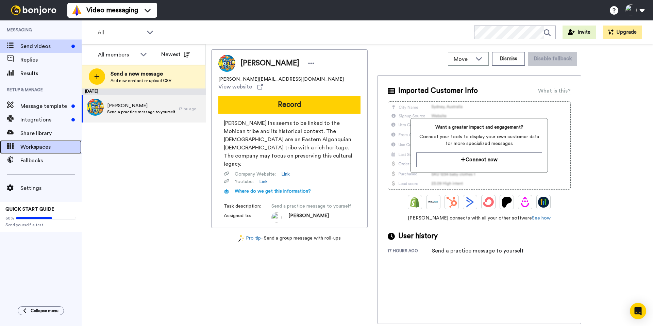
click at [38, 149] on span "Workspaces" at bounding box center [50, 147] width 61 height 8
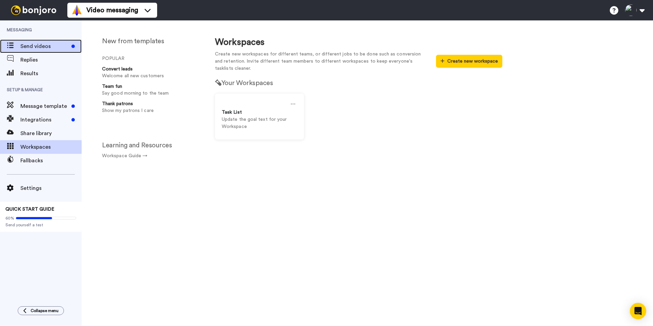
click at [48, 45] on span "Send videos" at bounding box center [44, 46] width 48 height 8
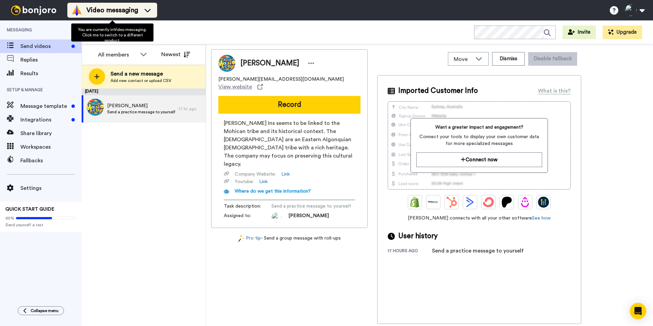
click at [151, 12] on icon at bounding box center [147, 10] width 11 height 7
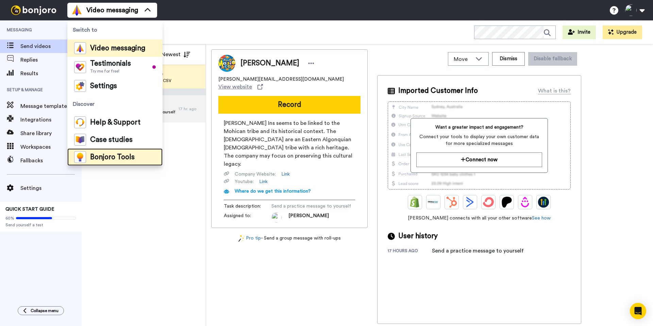
click at [117, 160] on span "Bonjoro Tools" at bounding box center [112, 157] width 45 height 7
click at [200, 32] on div "All WORKSPACES View all All Default Task List + Add a new workspace Invite Upgr…" at bounding box center [368, 32] width 572 height 24
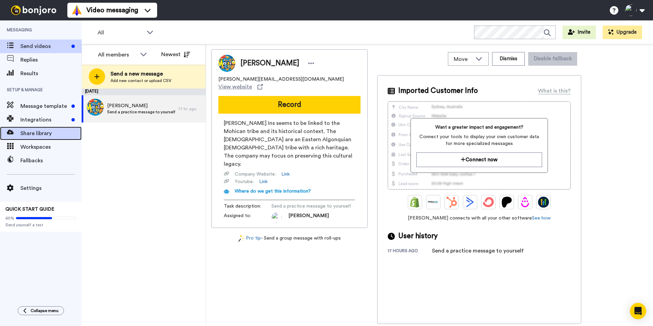
click at [36, 136] on span "Share library" at bounding box center [50, 133] width 61 height 8
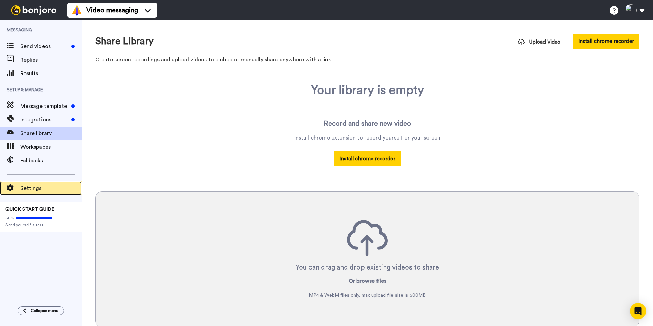
click at [35, 184] on span "Settings" at bounding box center [50, 188] width 61 height 8
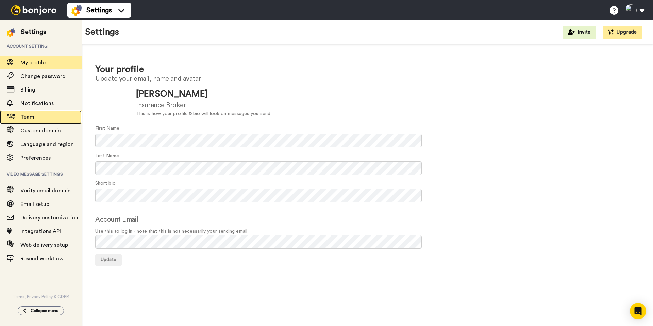
click at [33, 115] on span "Team" at bounding box center [27, 116] width 14 height 5
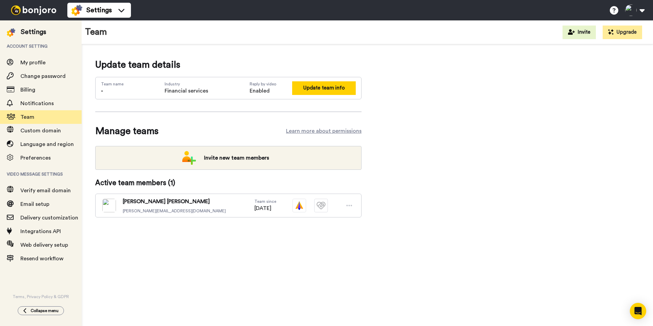
click at [313, 87] on button "Update team info" at bounding box center [324, 87] width 64 height 13
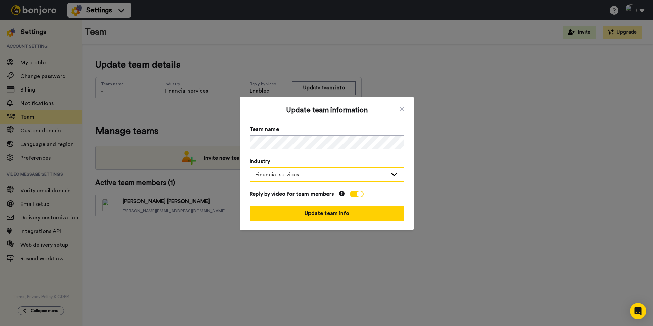
click at [295, 173] on div "Financial services" at bounding box center [322, 174] width 132 height 8
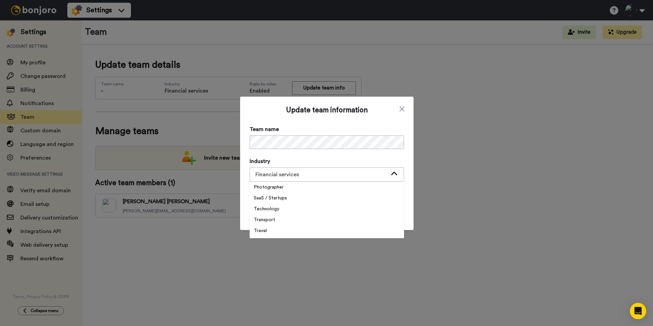
scroll to position [174, 0]
click at [364, 126] on span "Team name" at bounding box center [327, 129] width 154 height 8
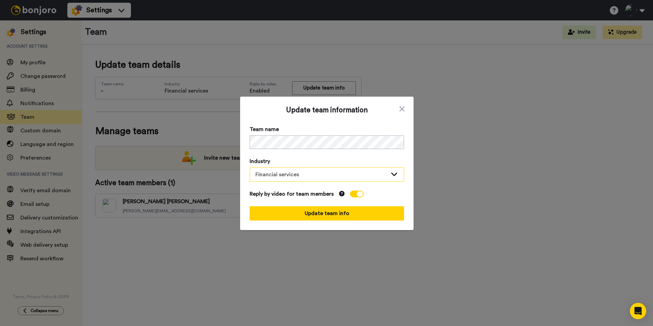
click at [312, 180] on div "Financial services" at bounding box center [327, 175] width 154 height 14
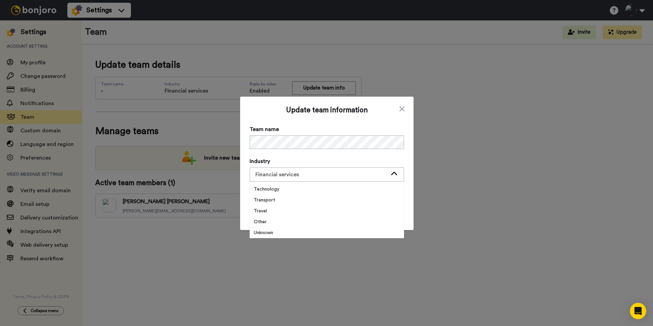
click at [272, 224] on li "Other" at bounding box center [327, 221] width 154 height 11
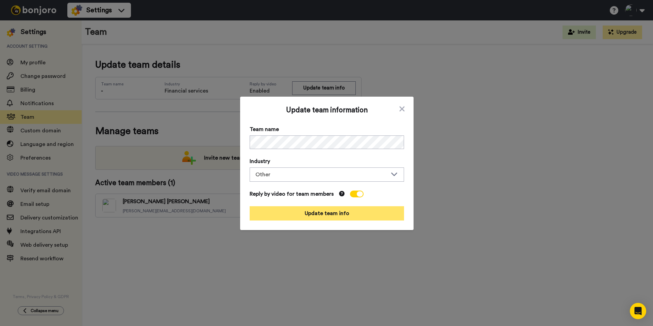
click at [317, 214] on button "Update team info" at bounding box center [327, 213] width 154 height 14
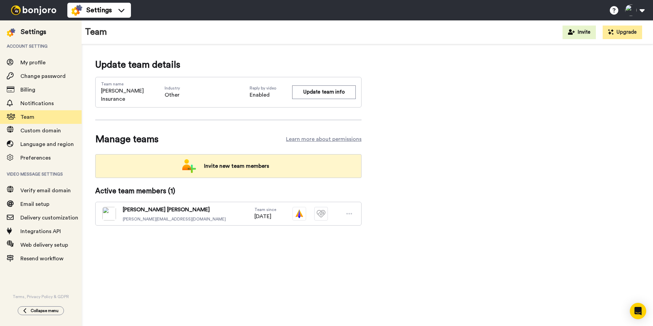
click at [255, 160] on span "Invite new team members" at bounding box center [237, 166] width 76 height 14
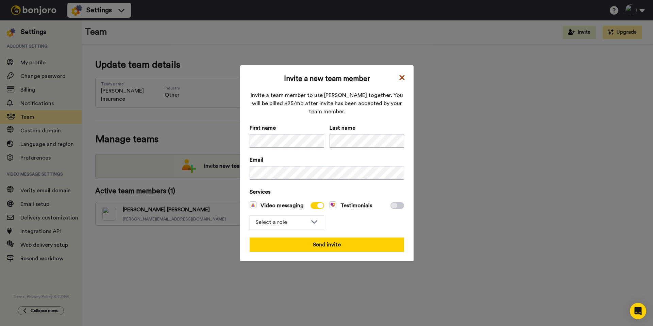
click at [400, 77] on icon at bounding box center [402, 77] width 7 height 8
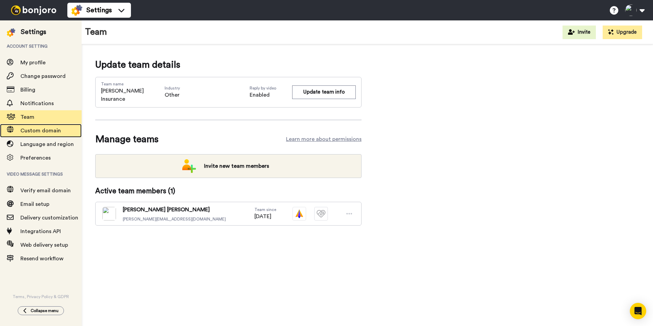
click at [47, 133] on span "Custom domain" at bounding box center [40, 130] width 40 height 5
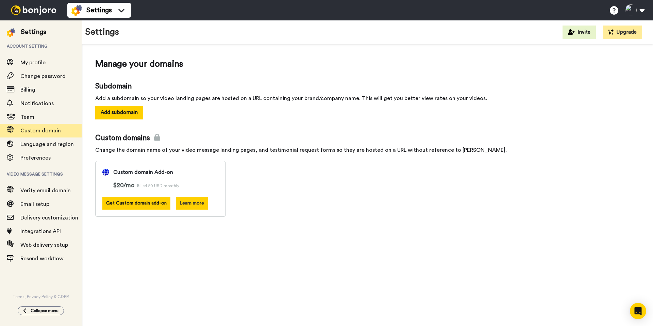
click at [191, 205] on button "Learn more" at bounding box center [192, 203] width 32 height 13
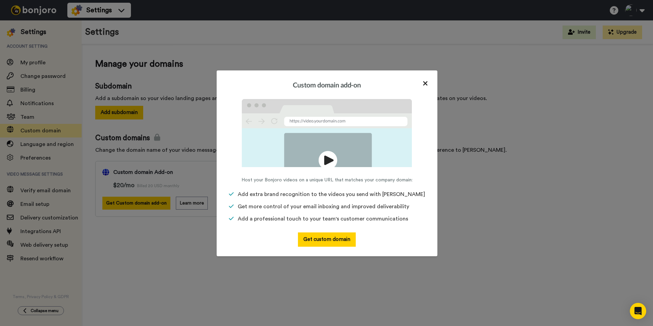
drag, startPoint x: 431, startPoint y: 79, endPoint x: 428, endPoint y: 81, distance: 4.1
click at [430, 79] on div "Custom domain add-on Host your Bonjoro videos on a unique URL that matches your…" at bounding box center [327, 163] width 221 height 186
click at [427, 82] on icon at bounding box center [425, 83] width 4 height 4
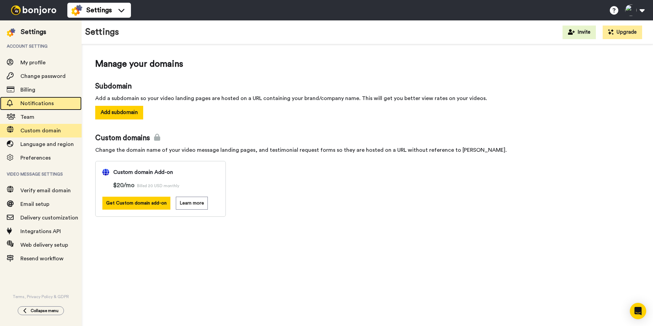
click at [30, 101] on span "Notifications" at bounding box center [36, 103] width 33 height 5
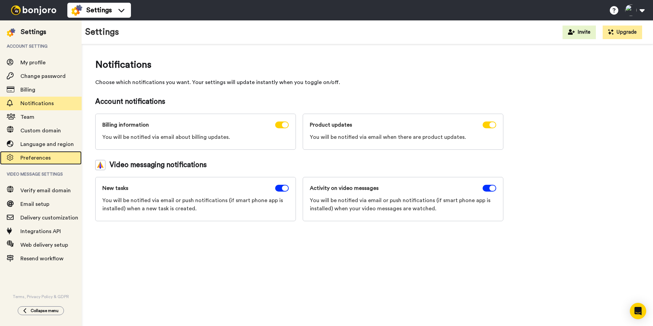
click at [38, 160] on span "Preferences" at bounding box center [35, 157] width 30 height 5
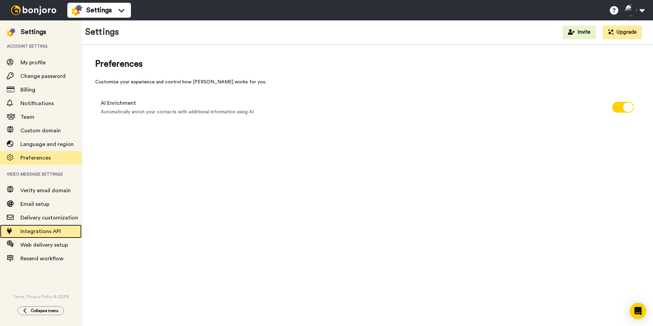
click at [55, 232] on span "Integrations API" at bounding box center [40, 231] width 40 height 5
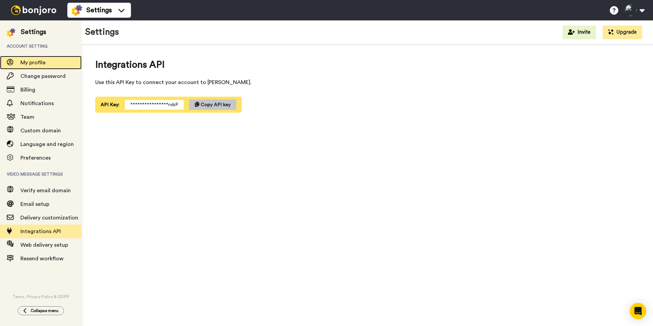
click at [36, 59] on span "My profile" at bounding box center [50, 63] width 61 height 8
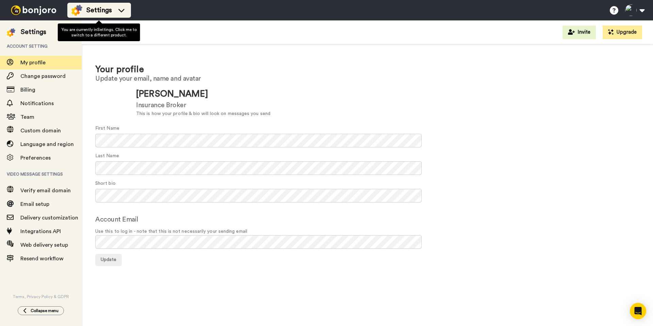
click at [120, 11] on icon at bounding box center [121, 10] width 11 height 7
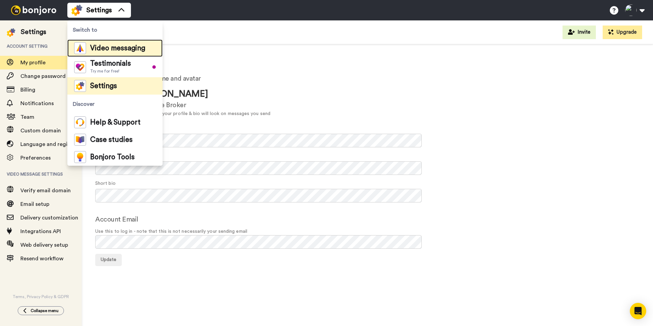
click at [133, 45] on span "Video messaging" at bounding box center [117, 48] width 55 height 7
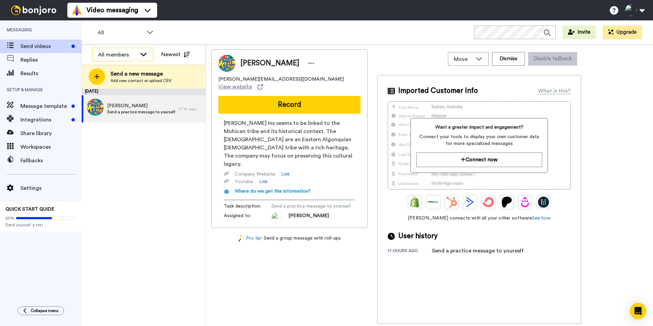
click at [145, 53] on icon at bounding box center [144, 54] width 8 height 7
click at [147, 172] on div "[DATE] [PERSON_NAME] a practice message to yourself 17 hr. ago" at bounding box center [144, 207] width 124 height 238
click at [159, 184] on div "[DATE] [PERSON_NAME] a practice message to yourself 17 hr. ago" at bounding box center [144, 207] width 124 height 238
click at [37, 221] on div "60% Send yourself a test" at bounding box center [40, 220] width 71 height 15
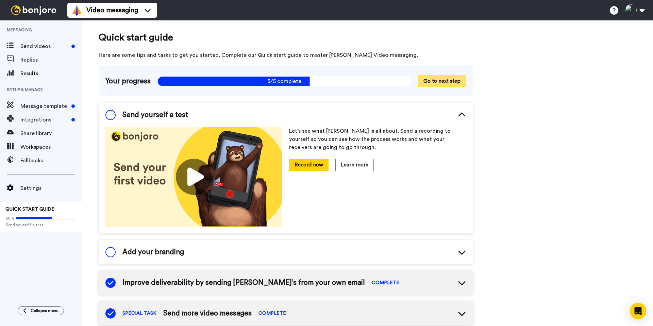
click at [437, 81] on button "Go to next step" at bounding box center [442, 81] width 48 height 12
click at [436, 81] on button "Go to next step" at bounding box center [442, 81] width 48 height 12
click at [449, 81] on button "Go to next step" at bounding box center [442, 81] width 48 height 12
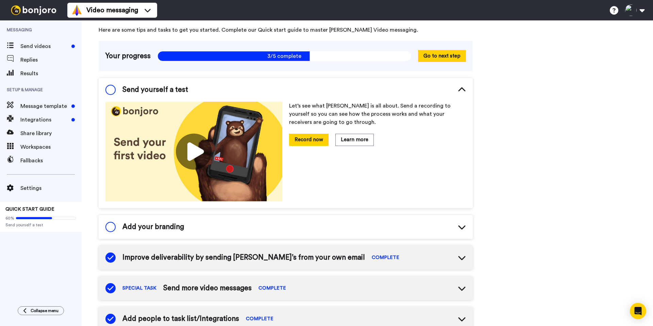
scroll to position [27, 0]
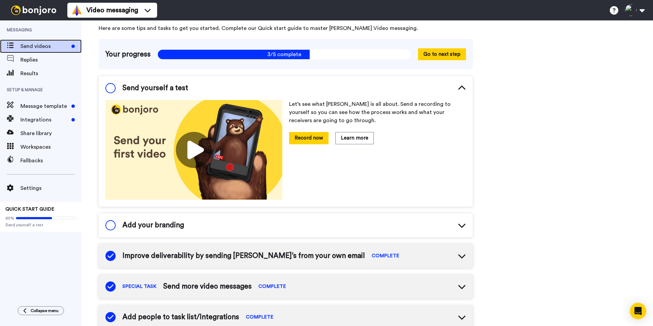
click at [42, 48] on span "Send videos" at bounding box center [44, 46] width 48 height 8
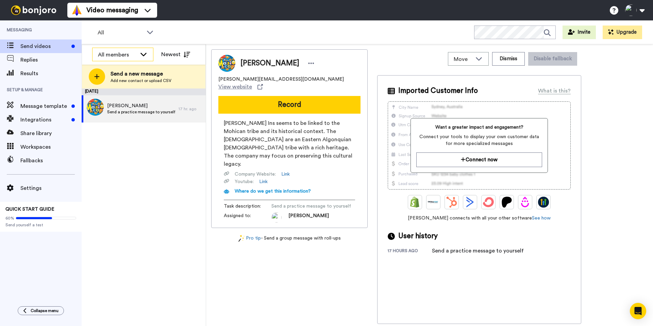
click at [144, 53] on icon at bounding box center [144, 54] width 8 height 7
click at [135, 167] on div "September 10 Alex Send a practice message to yourself 17 hr. ago" at bounding box center [144, 207] width 124 height 238
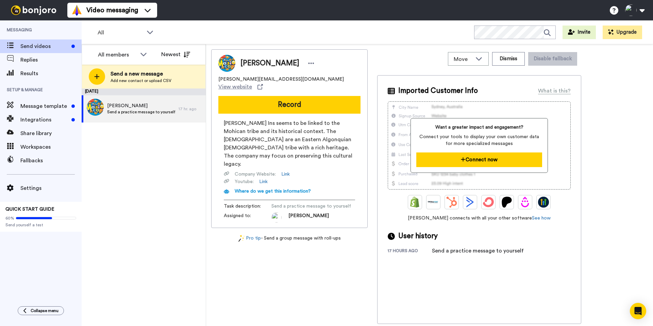
click at [437, 157] on button "Connect now" at bounding box center [479, 159] width 126 height 15
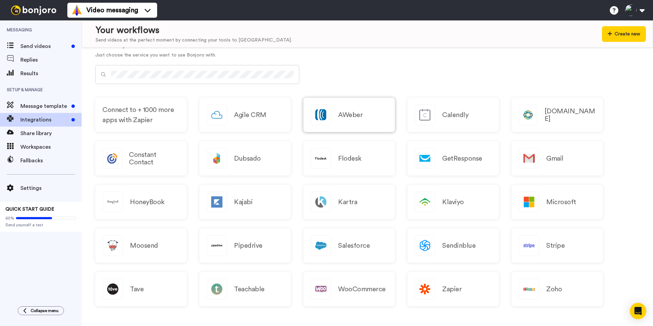
scroll to position [290, 0]
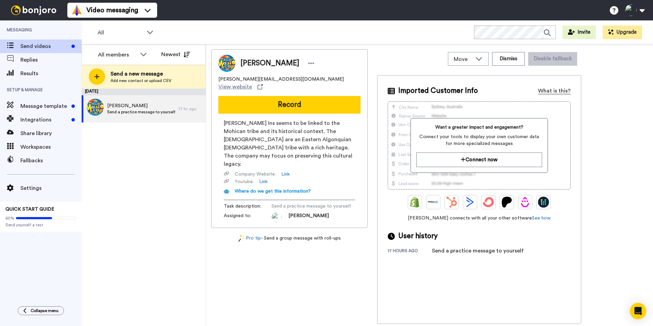
click at [553, 90] on div "What is this?" at bounding box center [554, 91] width 33 height 8
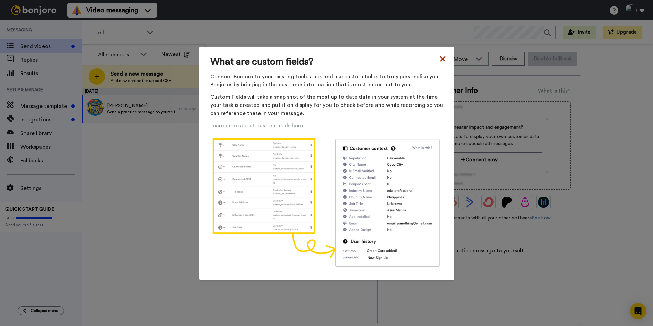
click at [441, 58] on icon at bounding box center [442, 58] width 5 height 5
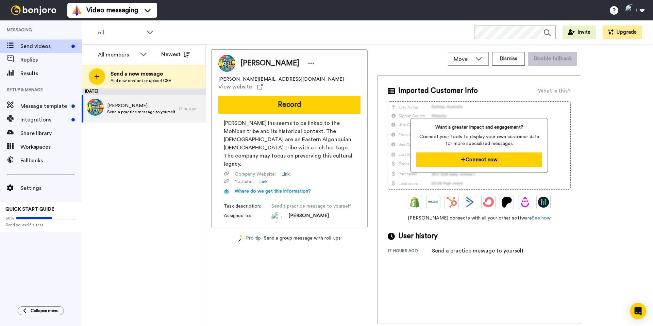
click at [489, 161] on button "Connect now" at bounding box center [479, 159] width 126 height 15
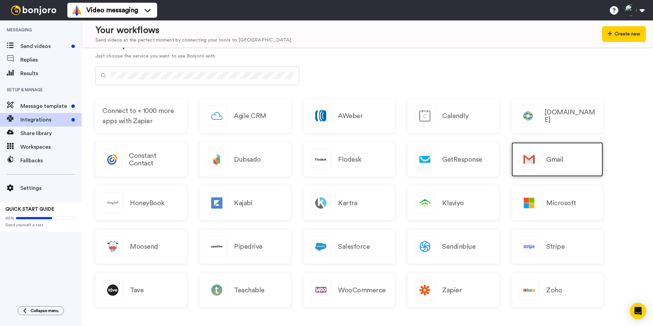
scroll to position [285, 0]
click at [533, 153] on img at bounding box center [529, 160] width 20 height 20
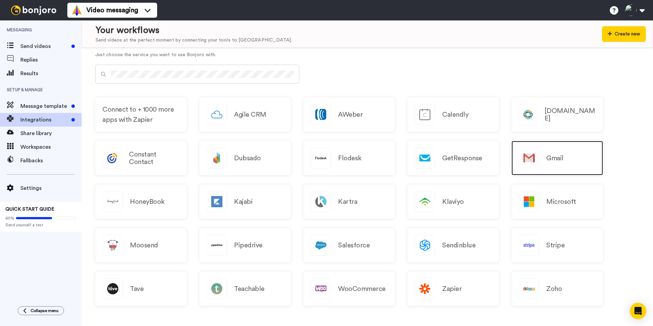
scroll to position [290, 0]
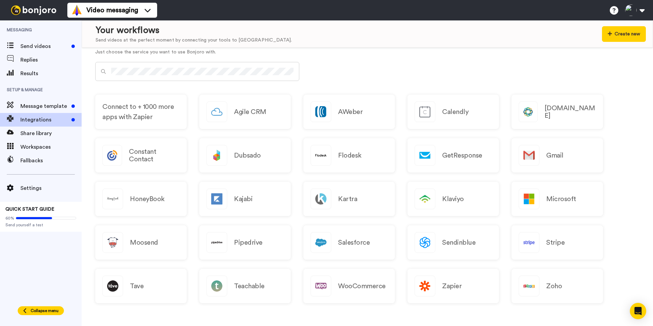
click at [46, 311] on span "Collapse menu" at bounding box center [45, 310] width 28 height 5
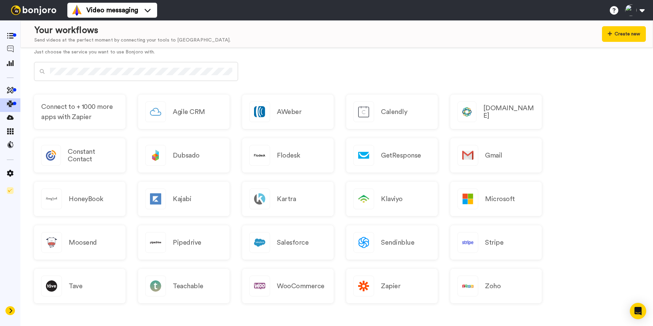
click at [10, 313] on icon at bounding box center [11, 310] width 3 height 5
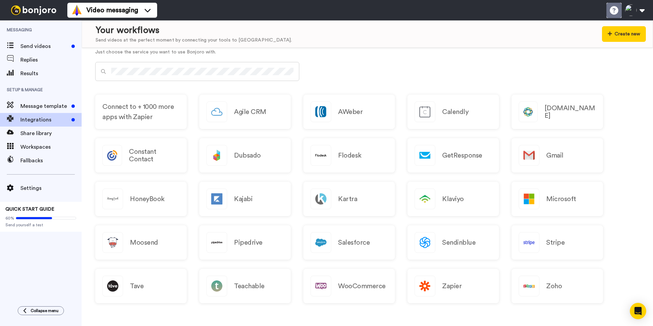
click at [616, 9] on icon at bounding box center [614, 10] width 9 height 9
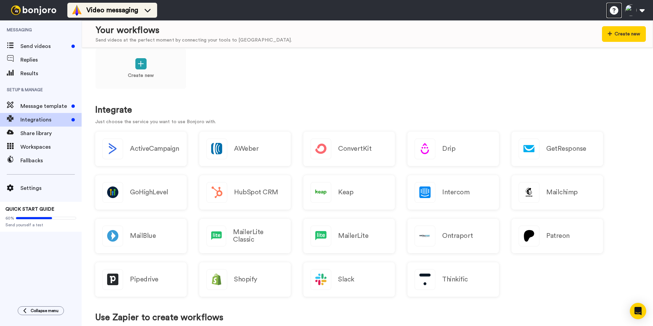
scroll to position [12, 0]
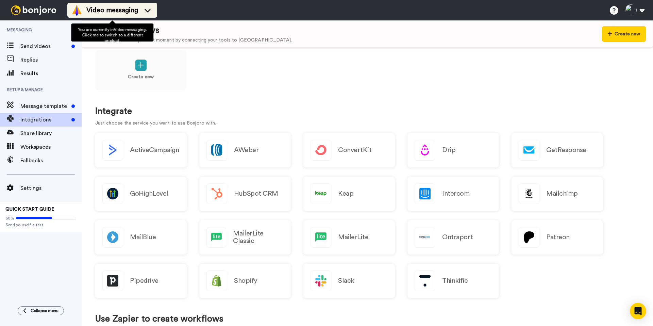
click at [138, 5] on div "Video messaging" at bounding box center [112, 10] width 82 height 11
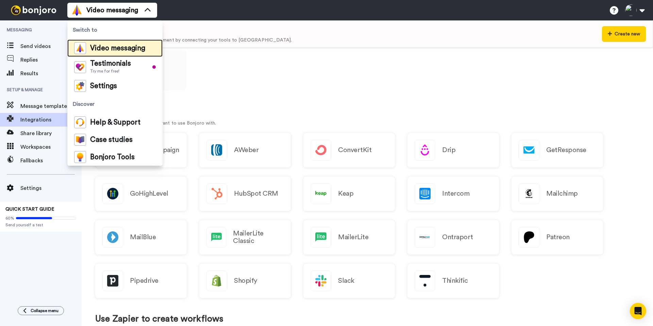
click at [108, 47] on span "Video messaging" at bounding box center [117, 48] width 55 height 7
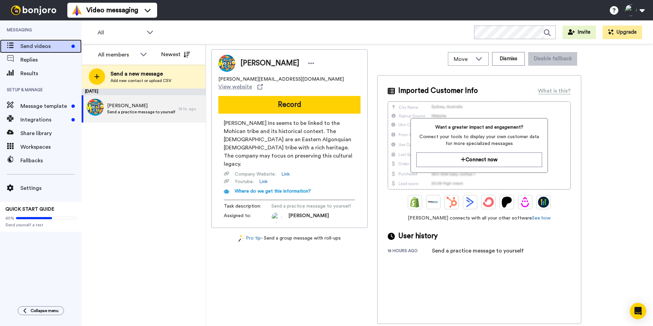
click at [37, 43] on span "Send videos" at bounding box center [44, 46] width 48 height 8
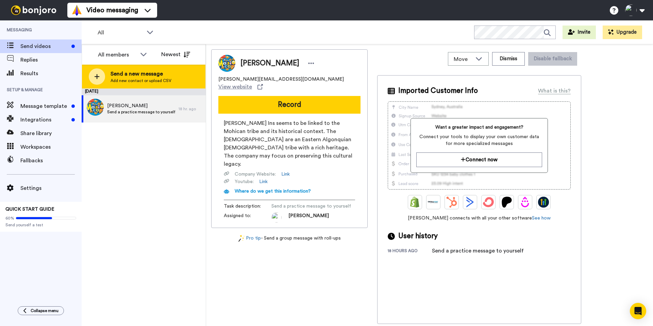
click div "Send a new message Add new contact or upload CSV"
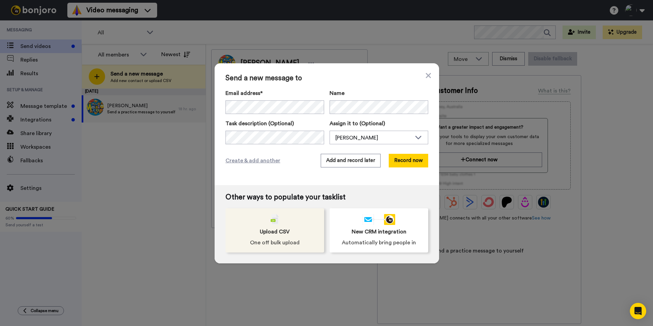
click span "Upload CSV"
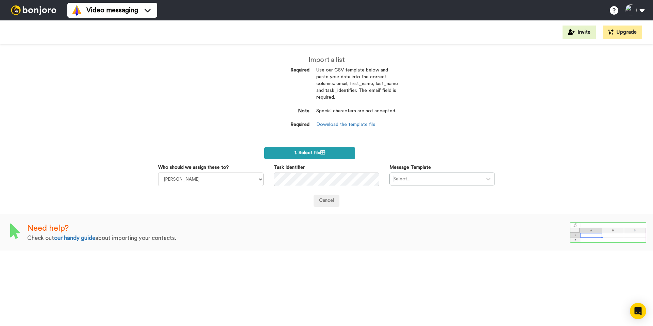
click at [309, 154] on span "1. Select file" at bounding box center [310, 152] width 31 height 5
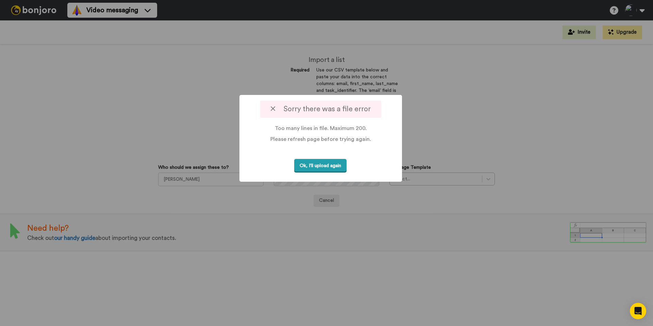
click at [311, 168] on button "Ok, I'll upload again" at bounding box center [320, 166] width 52 height 14
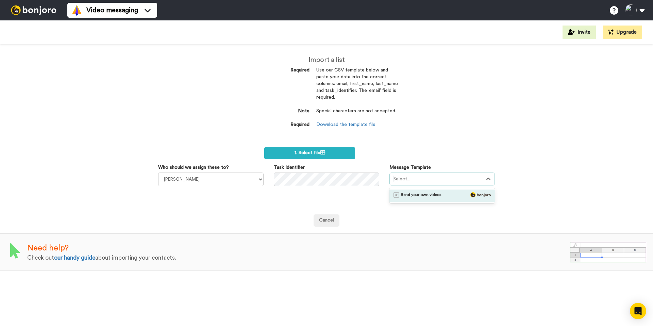
click at [405, 178] on div at bounding box center [435, 179] width 85 height 8
click at [387, 149] on form "1. Select file Who should we assign these to? [PERSON_NAME] Task Identifier Mes…" at bounding box center [326, 187] width 337 height 80
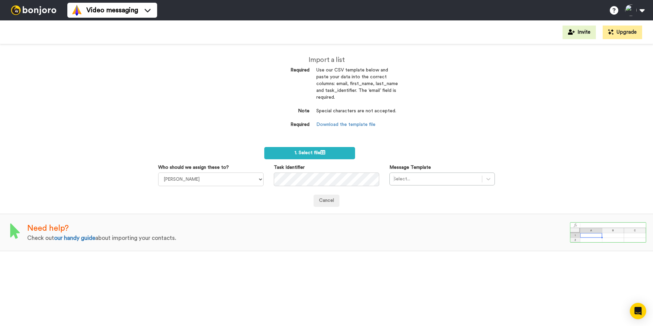
click at [201, 126] on div "Import a list Required Use our CSV template below and paste your data into the …" at bounding box center [326, 185] width 653 height 282
click at [299, 150] on span "1. Select file" at bounding box center [310, 152] width 31 height 5
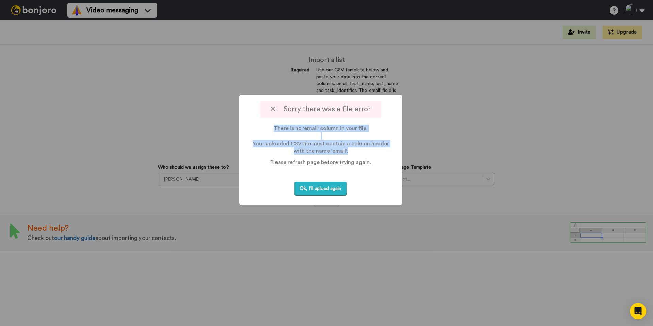
drag, startPoint x: 272, startPoint y: 126, endPoint x: 372, endPoint y: 151, distance: 103.2
click at [372, 151] on p "There is no 'email' column in your file. Your uploaded CSV file must contain a …" at bounding box center [320, 140] width 137 height 31
copy p "There is no 'email' column in your file. Your uploaded CSV file must contain a …"
click at [305, 189] on button "Ok, I'll upload again" at bounding box center [320, 189] width 52 height 14
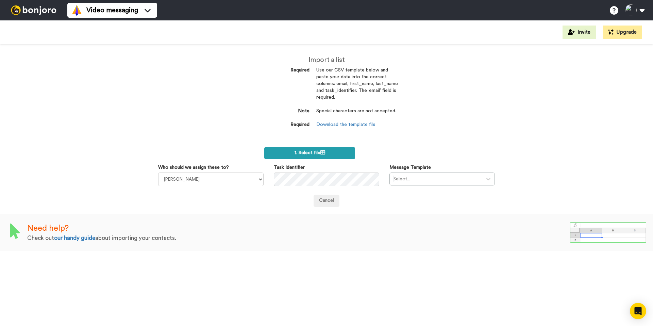
click at [306, 156] on label "1. Select file" at bounding box center [309, 153] width 91 height 12
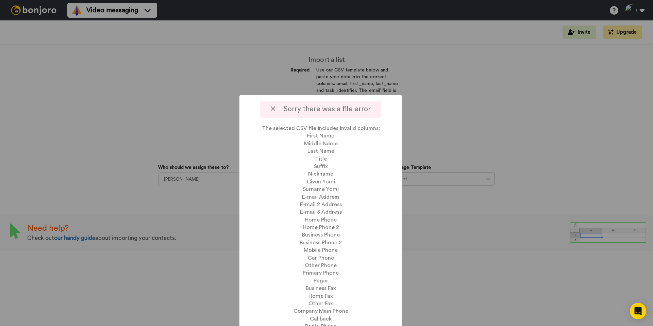
click at [272, 110] on icon at bounding box center [273, 108] width 4 height 7
click at [275, 109] on icon at bounding box center [273, 108] width 4 height 7
drag, startPoint x: 270, startPoint y: 111, endPoint x: 257, endPoint y: 125, distance: 19.5
click at [270, 111] on div "Sorry there was a file error" at bounding box center [320, 109] width 121 height 17
click at [471, 249] on div at bounding box center [326, 163] width 653 height 326
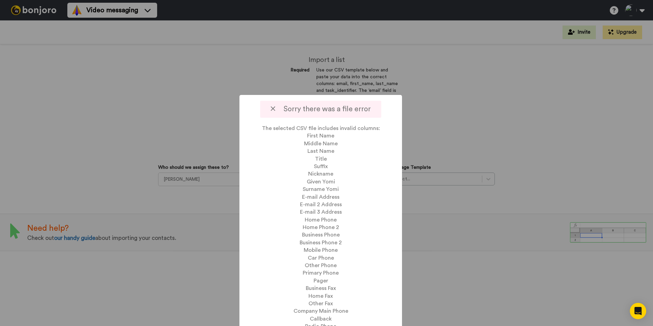
drag, startPoint x: 476, startPoint y: 248, endPoint x: 474, endPoint y: 245, distance: 4.1
click at [475, 247] on div at bounding box center [326, 163] width 653 height 326
click at [469, 229] on div at bounding box center [326, 163] width 653 height 326
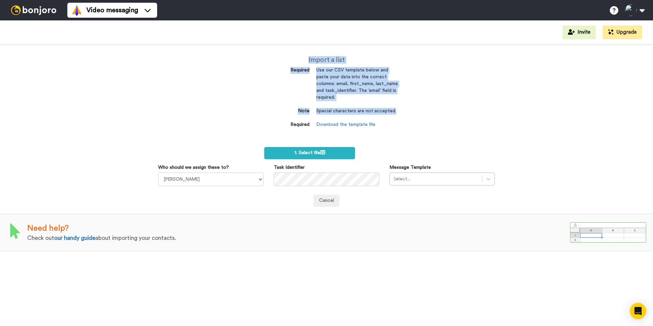
drag, startPoint x: 306, startPoint y: 59, endPoint x: 395, endPoint y: 112, distance: 104.2
click at [395, 112] on div "Import a list Required Use our CSV template below and paste your data into the …" at bounding box center [326, 99] width 143 height 86
copy div "Import a list Required Use our CSV template below and paste your data into the …"
click at [340, 124] on link "Download the template file" at bounding box center [345, 124] width 59 height 5
click at [308, 153] on span "1. Select file" at bounding box center [310, 152] width 31 height 5
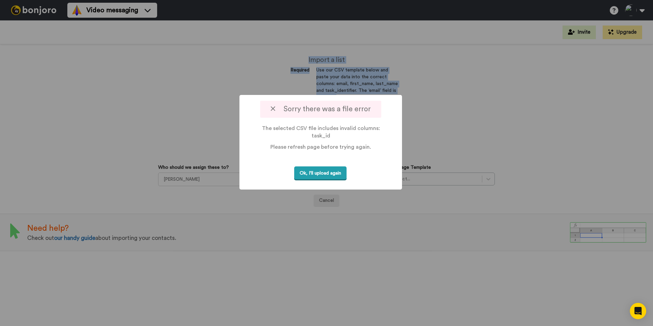
click at [317, 177] on button "Ok, I'll upload again" at bounding box center [320, 173] width 52 height 14
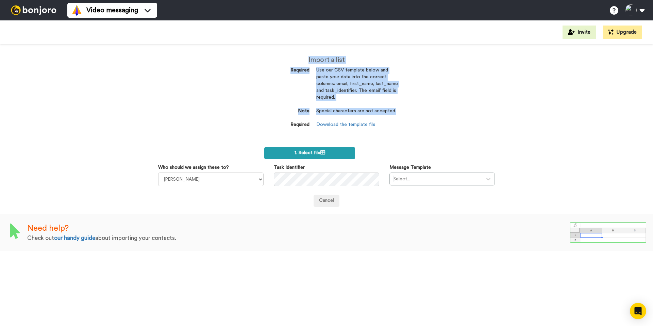
click at [309, 158] on label "1. Select file" at bounding box center [309, 153] width 91 height 12
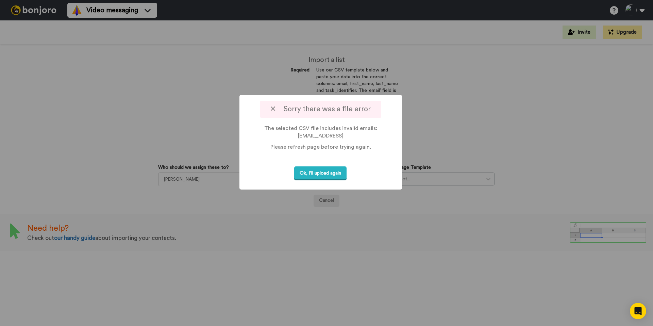
click at [273, 109] on icon at bounding box center [273, 108] width 4 height 7
click at [197, 118] on div at bounding box center [326, 163] width 653 height 326
click at [313, 174] on button "Ok, I'll upload again" at bounding box center [320, 173] width 52 height 14
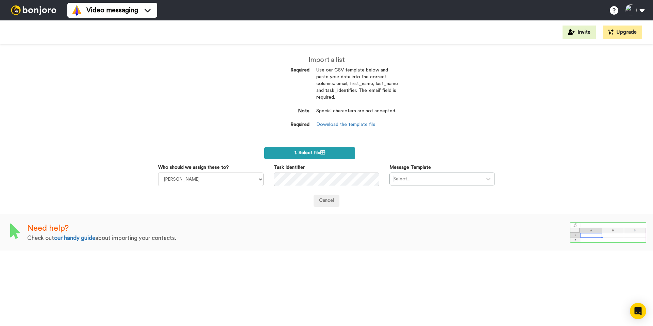
click at [314, 152] on span "1. Select file" at bounding box center [310, 152] width 31 height 5
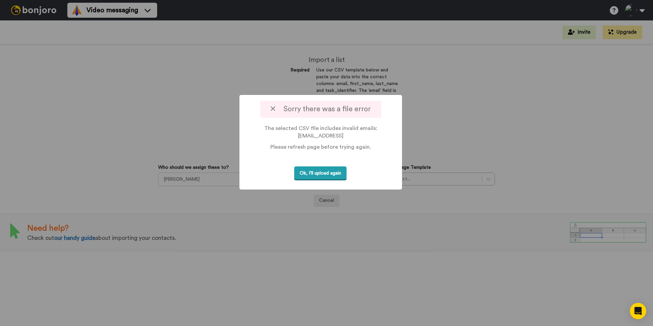
click at [324, 173] on button "Ok, I'll upload again" at bounding box center [320, 173] width 52 height 14
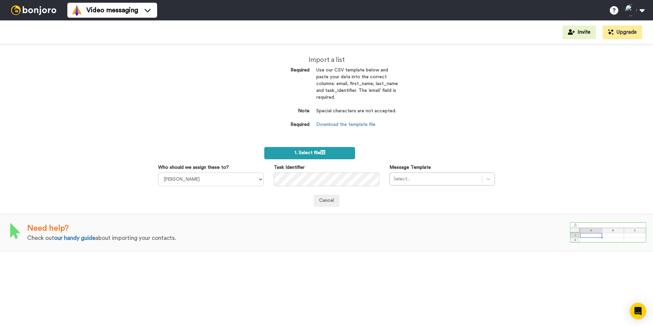
click at [300, 155] on span "1. Select file" at bounding box center [310, 152] width 31 height 5
click at [311, 153] on span "1. Select file" at bounding box center [310, 152] width 31 height 5
click at [314, 151] on span "1. Select file" at bounding box center [310, 152] width 31 height 5
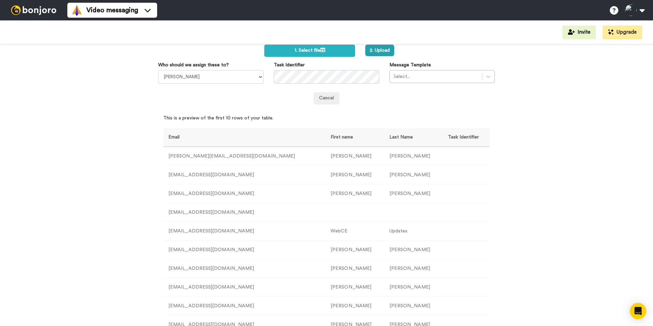
scroll to position [103, 0]
click at [385, 51] on button "2. Upload" at bounding box center [379, 50] width 29 height 12
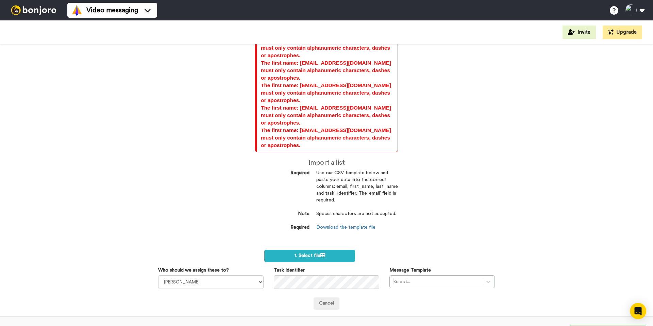
scroll to position [141, 0]
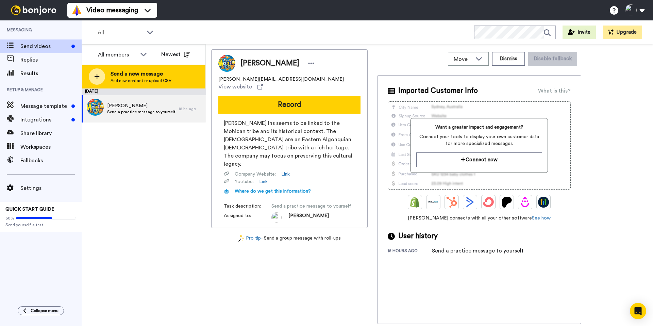
click at [144, 77] on span "Send a new message" at bounding box center [141, 74] width 61 height 8
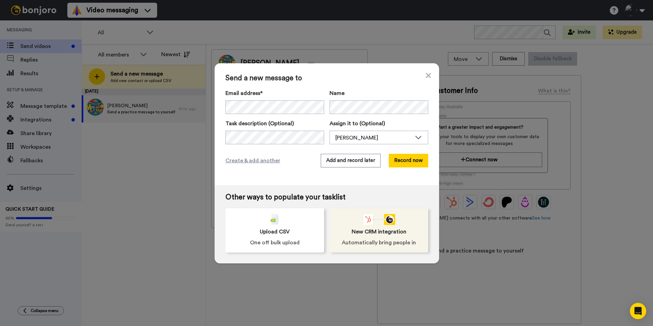
click at [379, 232] on span "New CRM integration" at bounding box center [379, 232] width 55 height 8
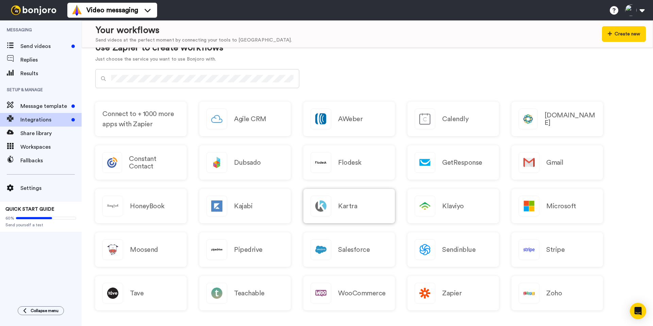
scroll to position [290, 0]
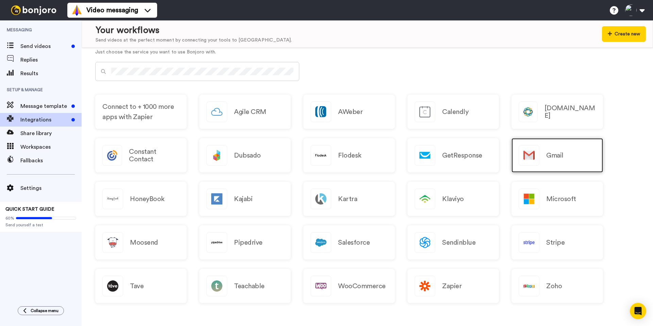
click at [546, 156] on h2 "Gmail" at bounding box center [554, 155] width 17 height 7
click at [641, 309] on icon "Open Intercom Messenger" at bounding box center [638, 311] width 8 height 9
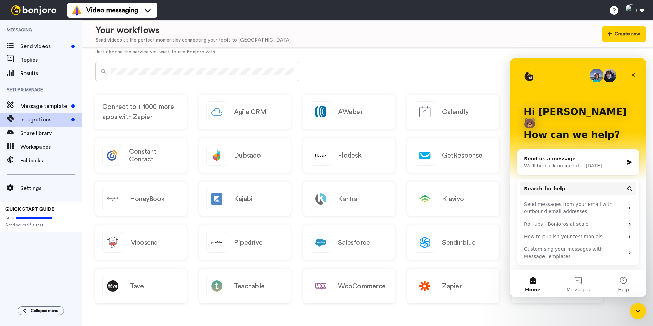
scroll to position [0, 0]
click at [573, 283] on button "Messages" at bounding box center [578, 283] width 45 height 27
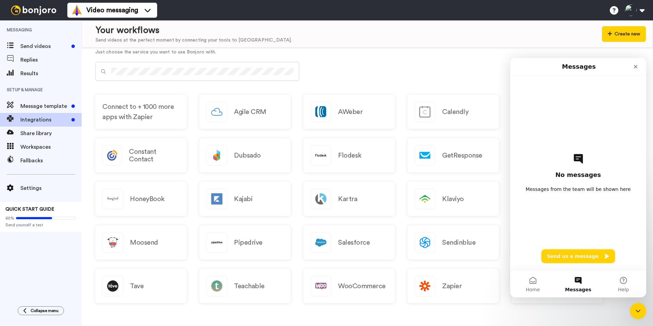
click at [578, 256] on button "Send us a message" at bounding box center [578, 256] width 73 height 14
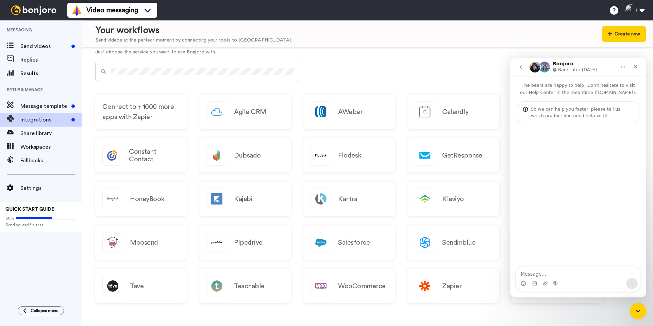
click at [551, 274] on textarea "Message…" at bounding box center [578, 272] width 125 height 12
type textarea "my csv file is too large. can i send in my csv file and have you upload to my b…"
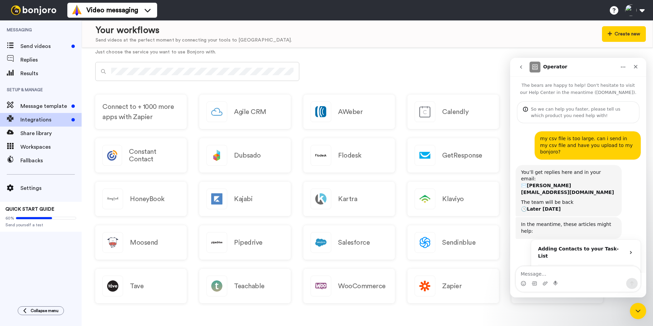
scroll to position [32, 0]
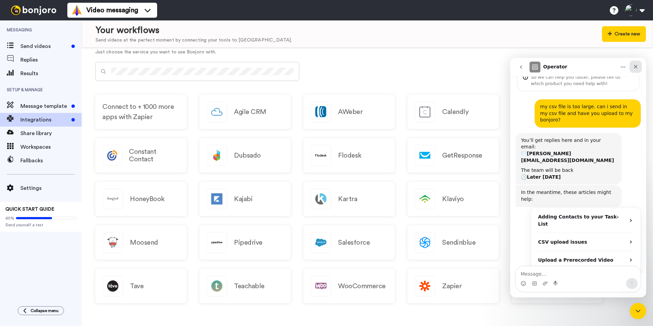
click at [633, 64] on icon "Close" at bounding box center [635, 66] width 5 height 5
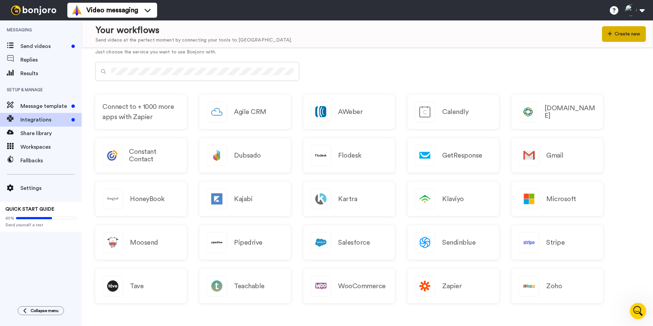
click at [636, 34] on button "Create new" at bounding box center [624, 34] width 44 height 16
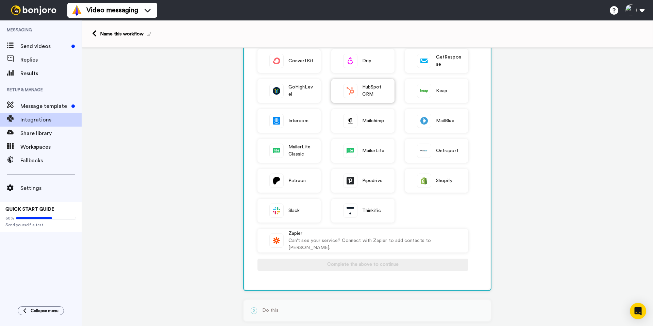
scroll to position [91, 0]
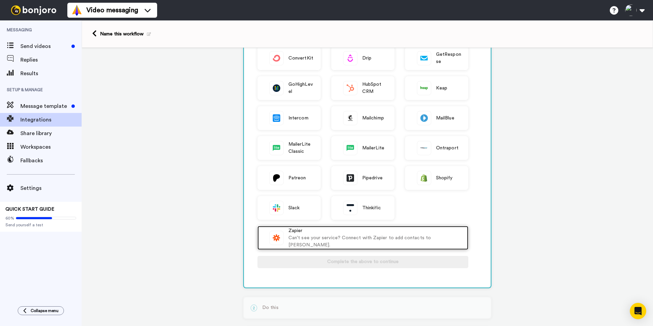
click at [370, 238] on div "Can't see your service? Connect with Zapier to add contacts to Bonjoro." at bounding box center [375, 241] width 173 height 14
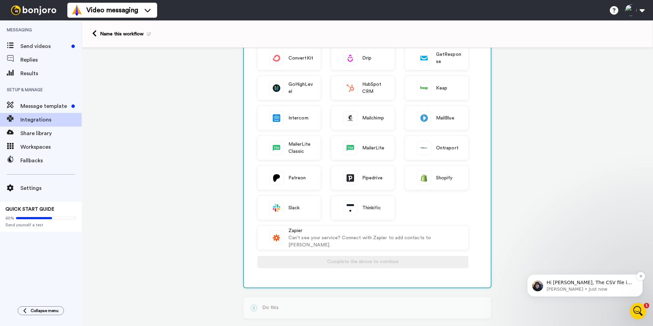
click at [579, 286] on p "Johann • Just now" at bounding box center [591, 289] width 88 height 6
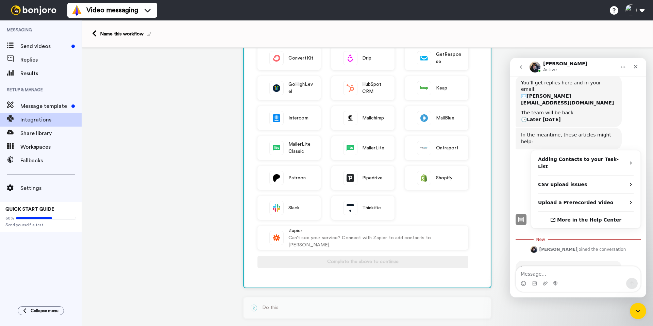
scroll to position [93, 0]
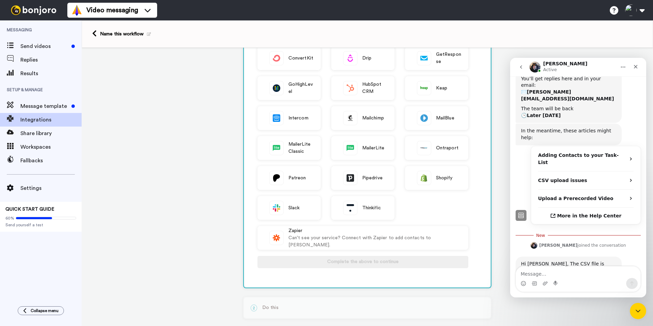
click at [546, 273] on textarea "Message…" at bounding box center [578, 272] width 125 height 12
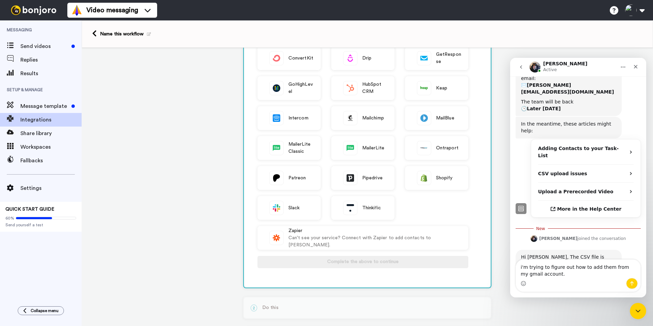
type textarea "i'm trying to figure out how to add them from my gmail account."
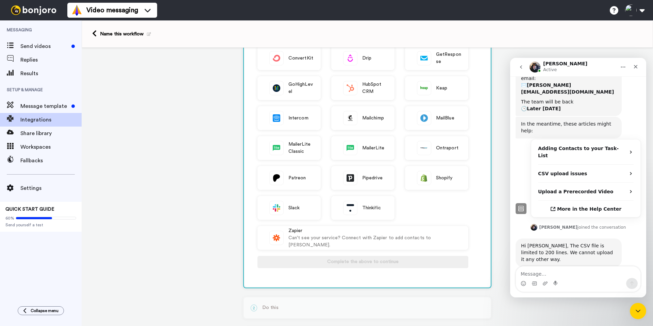
scroll to position [108, 0]
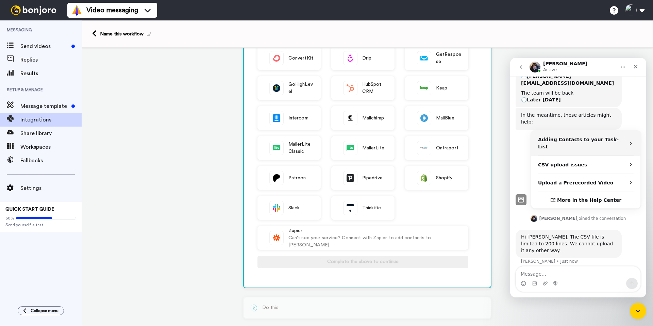
click at [622, 136] on div "Adding Contacts to your Task-List" at bounding box center [581, 143] width 87 height 14
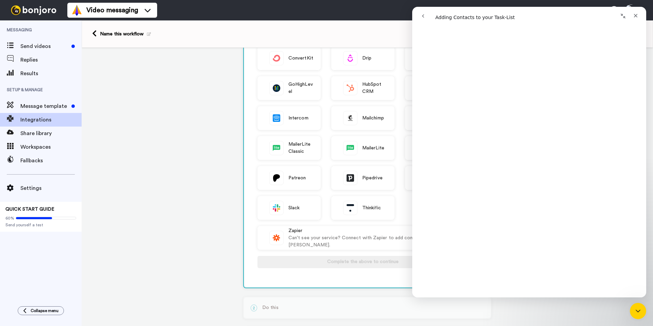
scroll to position [673, 0]
click at [425, 13] on button "go back" at bounding box center [423, 16] width 13 height 13
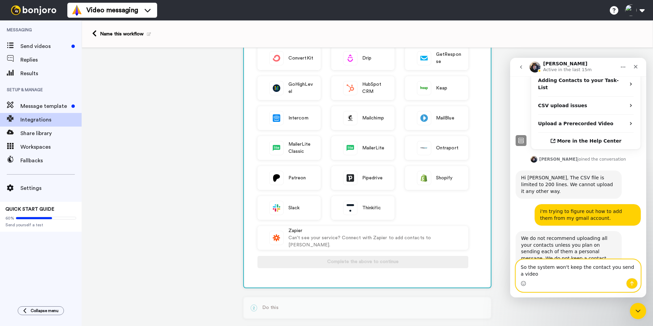
scroll to position [175, 0]
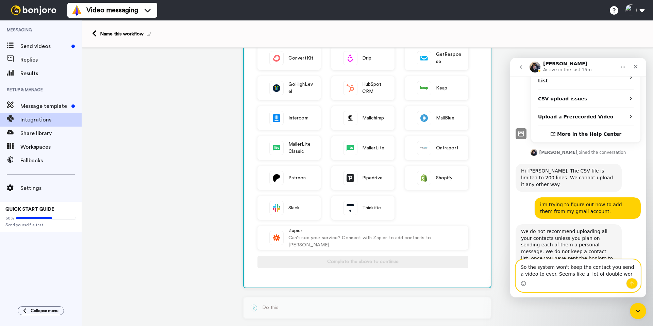
type textarea "So the system won't keep the contact you send a video to ever. Seems like a lot…"
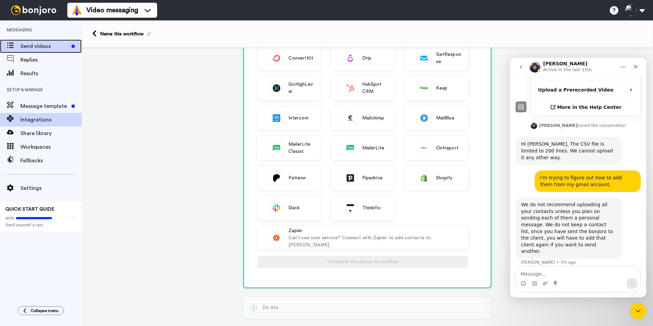
click at [46, 44] on span "Send videos" at bounding box center [44, 46] width 48 height 8
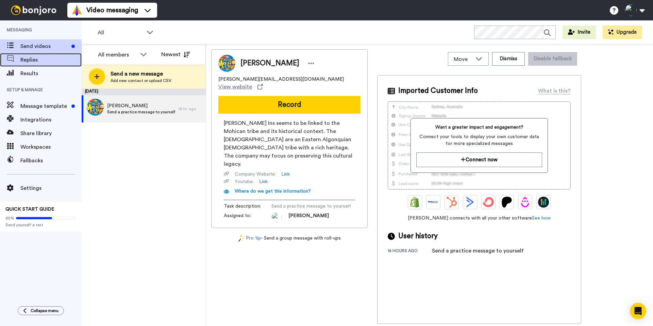
click at [30, 61] on span "Replies" at bounding box center [50, 60] width 61 height 8
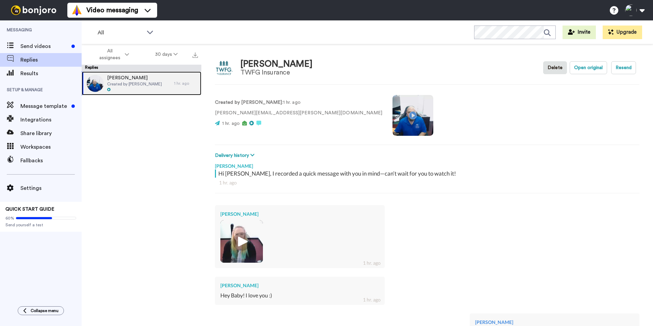
click at [151, 83] on span "Created by Alexander Mojica" at bounding box center [134, 83] width 55 height 5
type textarea "x"
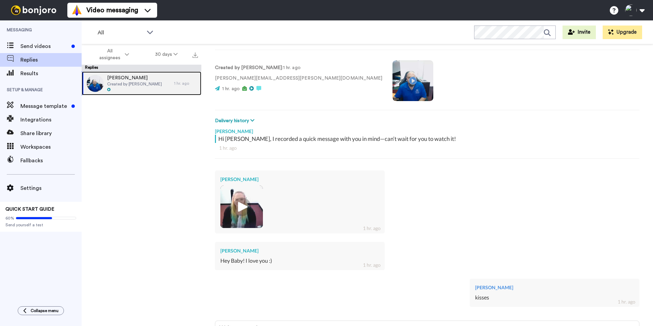
scroll to position [102, 0]
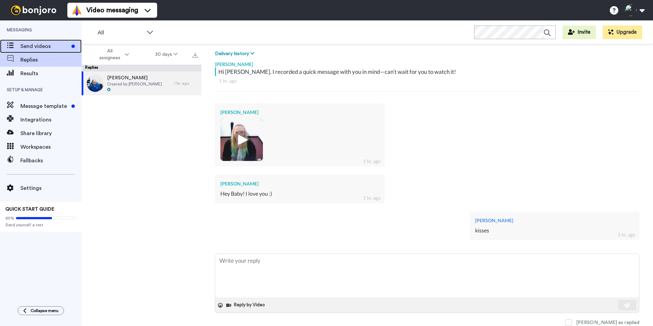
click at [41, 50] on span "Send videos" at bounding box center [44, 46] width 48 height 8
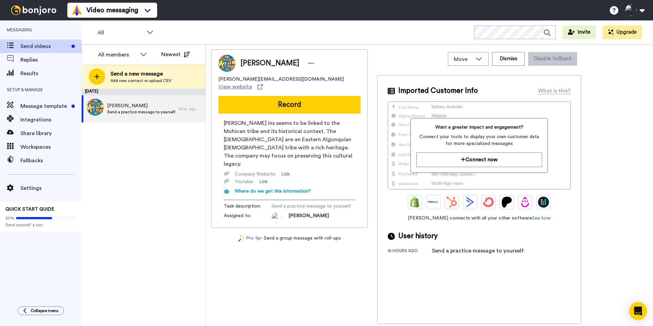
click at [639, 314] on icon "Open Intercom Messenger" at bounding box center [638, 311] width 9 height 9
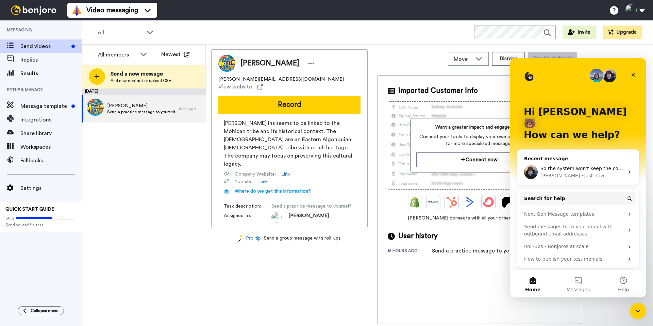
click at [601, 165] on div "So the system won't keep the contact you send a video to ever. Seems like a lot…" at bounding box center [583, 168] width 84 height 7
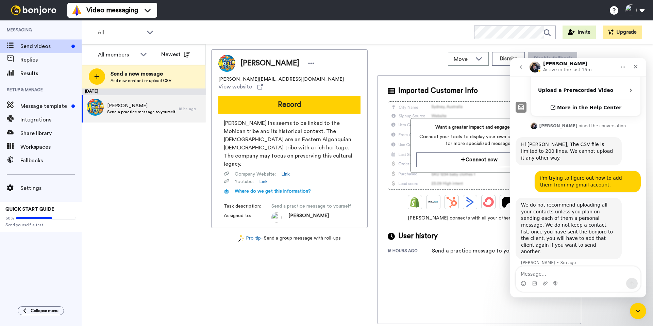
scroll to position [202, 0]
type textarea "This may not be a good fit for us then"
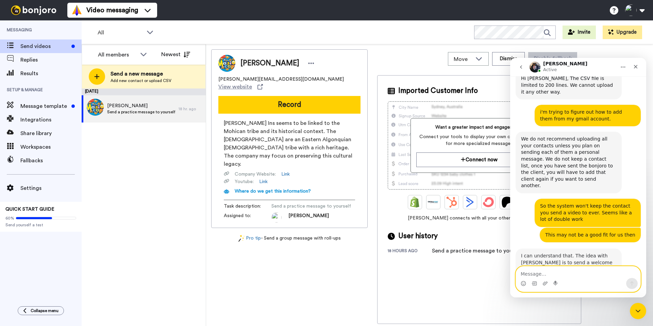
scroll to position [271, 0]
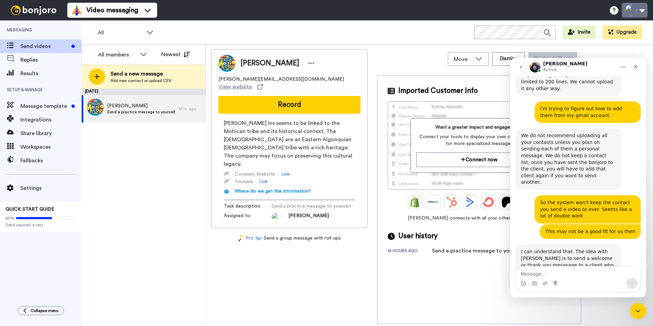
click at [644, 11] on button at bounding box center [635, 10] width 26 height 15
click at [608, 31] on span "My Profile" at bounding box center [606, 31] width 25 height 8
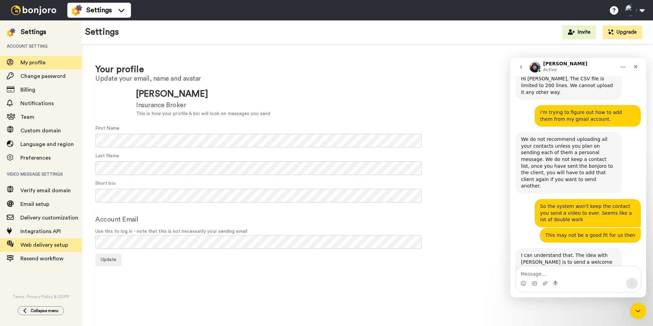
scroll to position [271, 0]
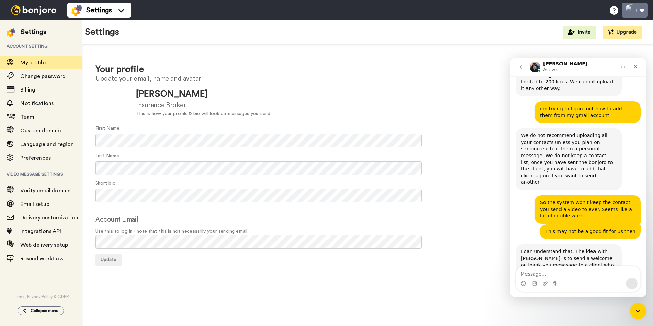
click at [644, 10] on button at bounding box center [635, 10] width 26 height 15
click at [635, 69] on icon "Close" at bounding box center [635, 66] width 5 height 5
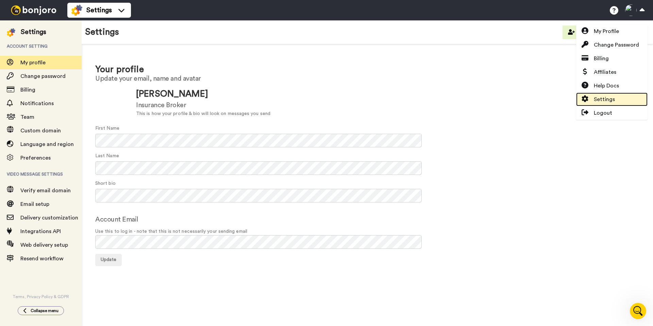
click at [600, 97] on span "Settings" at bounding box center [604, 99] width 21 height 8
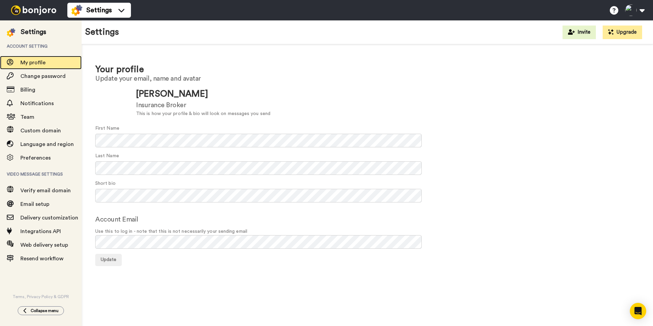
click at [39, 61] on span "My profile" at bounding box center [32, 62] width 25 height 5
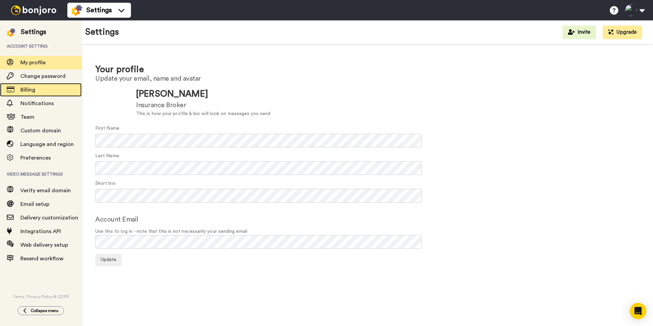
click at [28, 88] on span "Billing" at bounding box center [27, 89] width 15 height 5
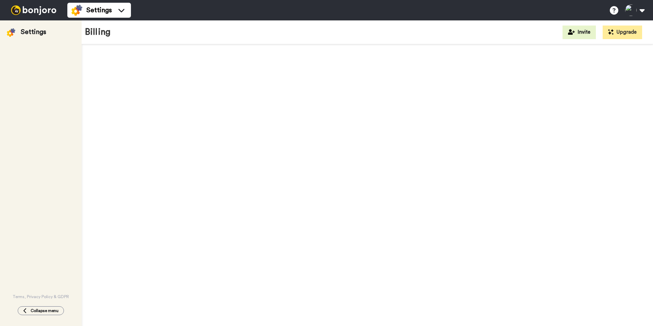
click at [36, 90] on div "Terms, Privacy Policy & GDPR" at bounding box center [41, 168] width 82 height 263
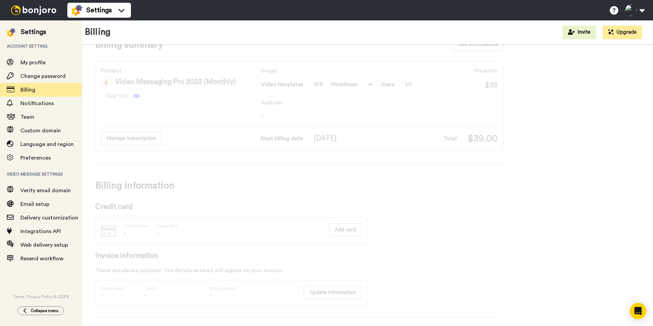
scroll to position [18, 0]
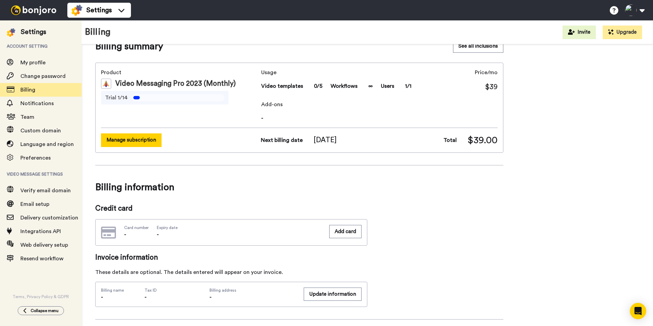
click at [156, 140] on button "Manage subscription" at bounding box center [131, 139] width 61 height 13
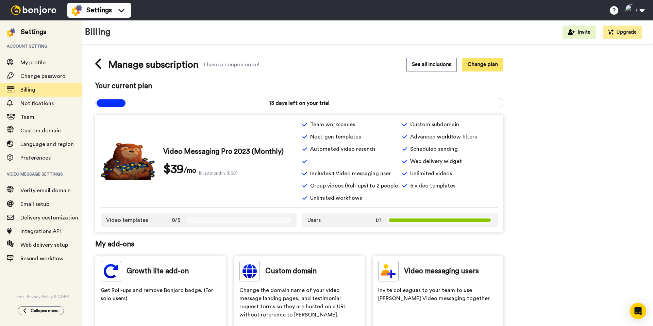
click at [485, 66] on button "Change plan" at bounding box center [482, 64] width 41 height 13
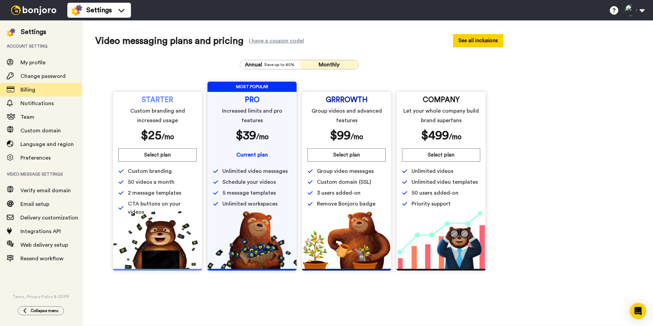
click at [476, 40] on button "See all inclusions" at bounding box center [478, 40] width 50 height 13
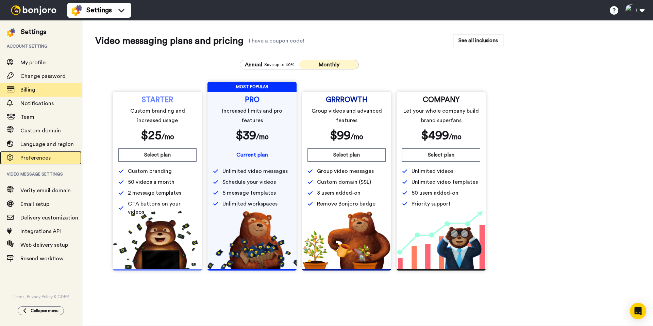
click at [37, 158] on span "Preferences" at bounding box center [35, 157] width 30 height 5
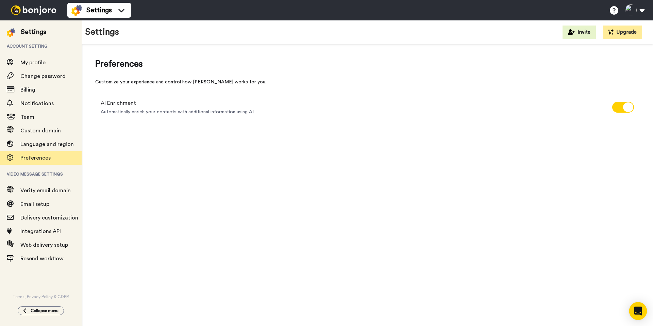
click at [641, 312] on icon "Open Intercom Messenger" at bounding box center [638, 311] width 8 height 9
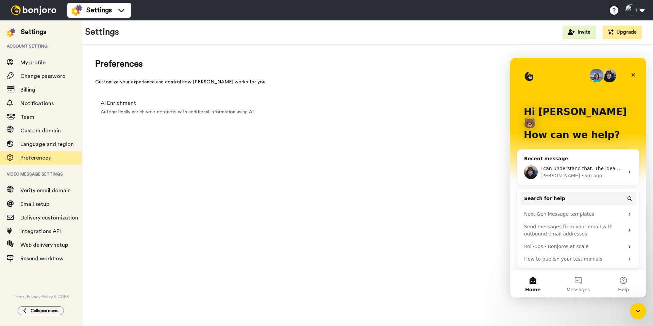
click at [595, 172] on div "[PERSON_NAME] • 5m ago" at bounding box center [583, 175] width 84 height 7
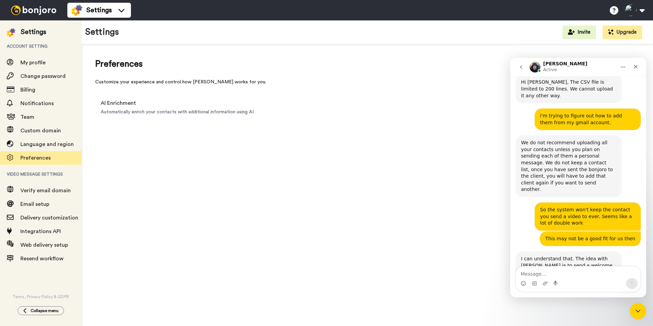
scroll to position [271, 0]
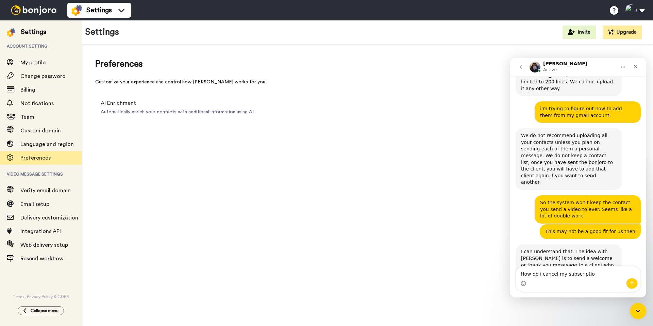
type textarea "How do i cancel my subscription"
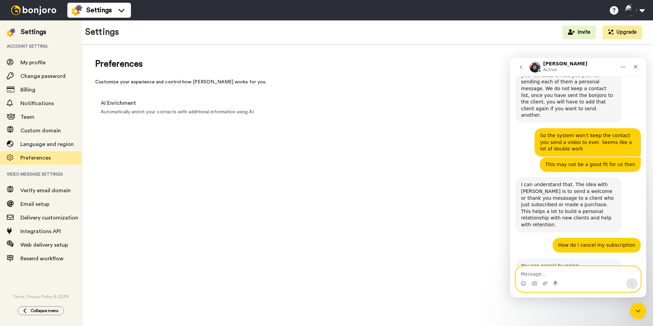
scroll to position [339, 0]
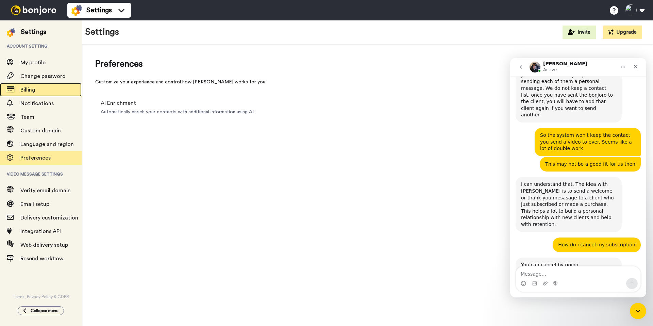
click at [37, 90] on span "Billing" at bounding box center [50, 90] width 61 height 8
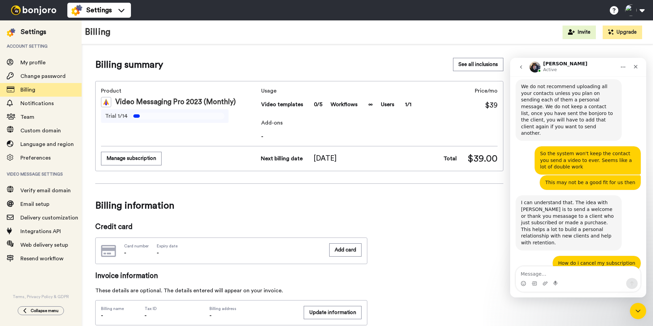
scroll to position [339, 0]
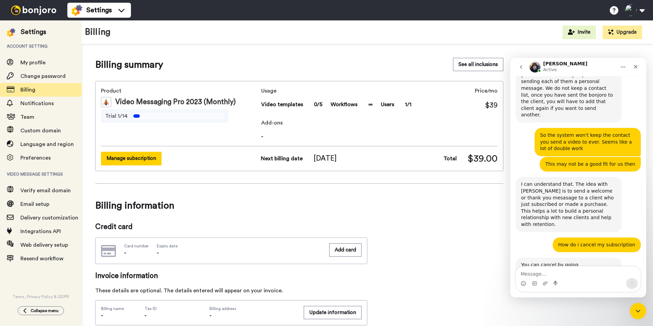
click at [140, 157] on button "Manage subscription" at bounding box center [131, 158] width 61 height 13
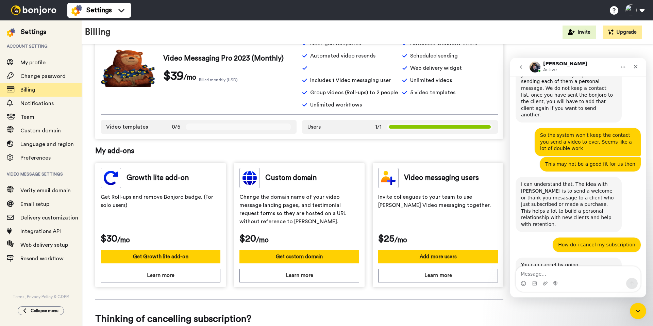
scroll to position [203, 0]
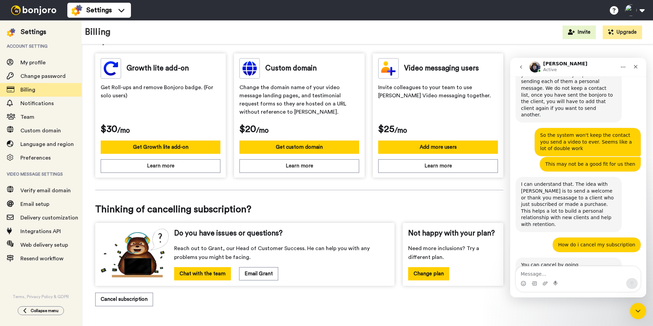
click at [128, 300] on button "Cancel subscription" at bounding box center [124, 299] width 58 height 13
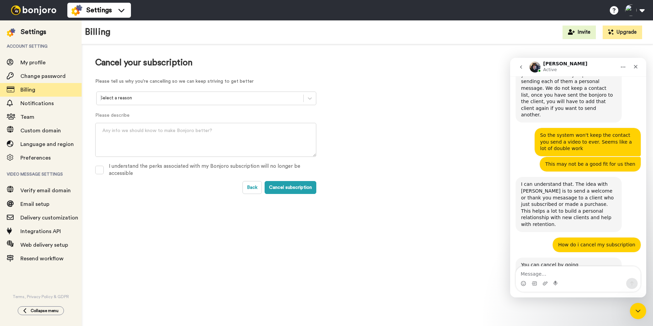
click at [147, 98] on div at bounding box center [200, 98] width 200 height 8
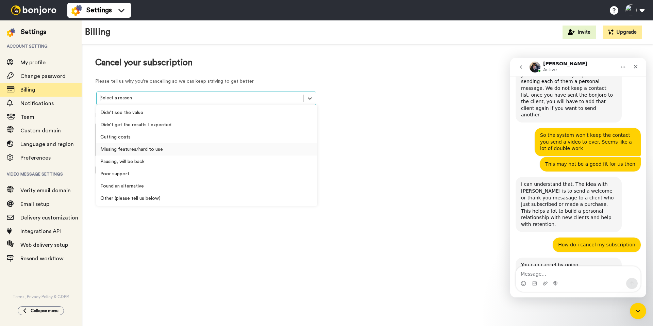
click at [151, 150] on div "Missing features/hard to use" at bounding box center [206, 149] width 221 height 12
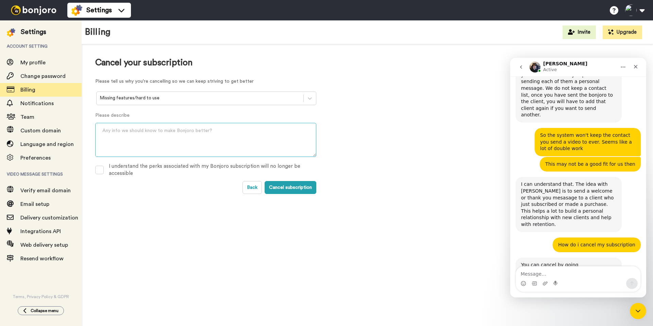
click at [156, 141] on textarea at bounding box center [205, 140] width 221 height 34
click at [307, 192] on button "Cancel subscription" at bounding box center [291, 187] width 52 height 13
drag, startPoint x: 97, startPoint y: 168, endPoint x: 104, endPoint y: 169, distance: 6.8
click at [98, 168] on span at bounding box center [99, 170] width 9 height 9
click at [297, 189] on button "Cancel subscription" at bounding box center [291, 187] width 52 height 13
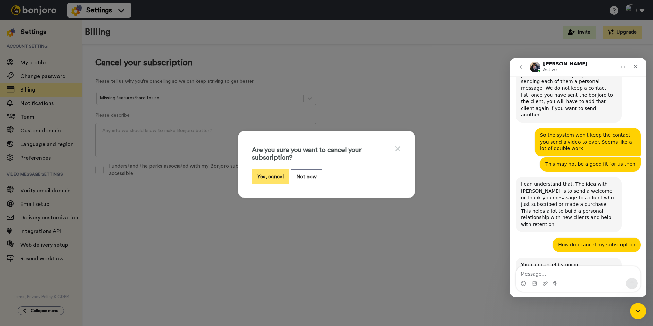
click at [269, 178] on button "Yes, cancel" at bounding box center [270, 176] width 37 height 15
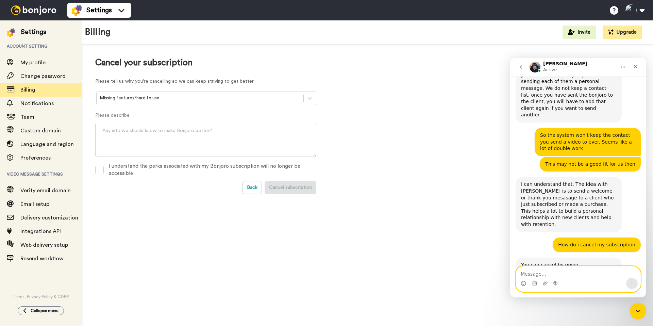
click at [528, 270] on textarea "Message…" at bounding box center [578, 272] width 125 height 12
type textarea "thanks"
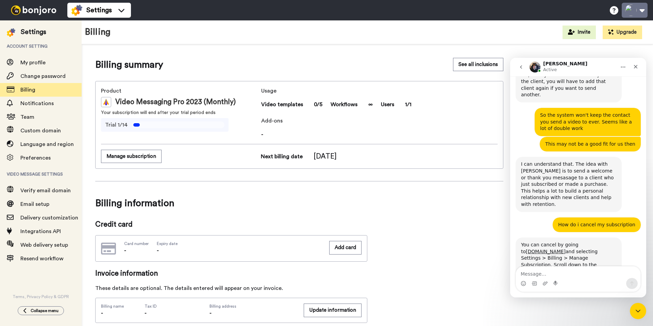
click at [640, 8] on button at bounding box center [635, 10] width 26 height 15
click at [637, 64] on icon "Close" at bounding box center [635, 66] width 5 height 5
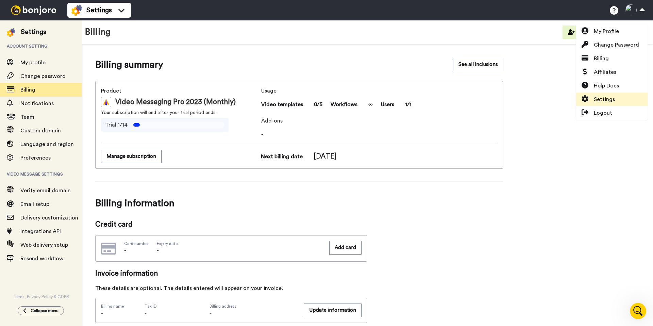
scroll to position [359, 0]
click at [588, 111] on icon at bounding box center [585, 112] width 7 height 7
